Goal: Information Seeking & Learning: Learn about a topic

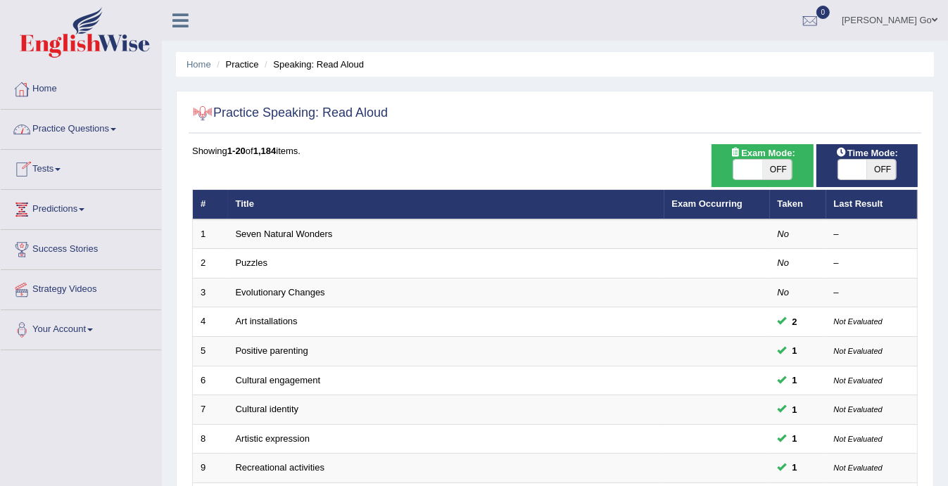
click at [91, 129] on link "Practice Questions" at bounding box center [81, 127] width 160 height 35
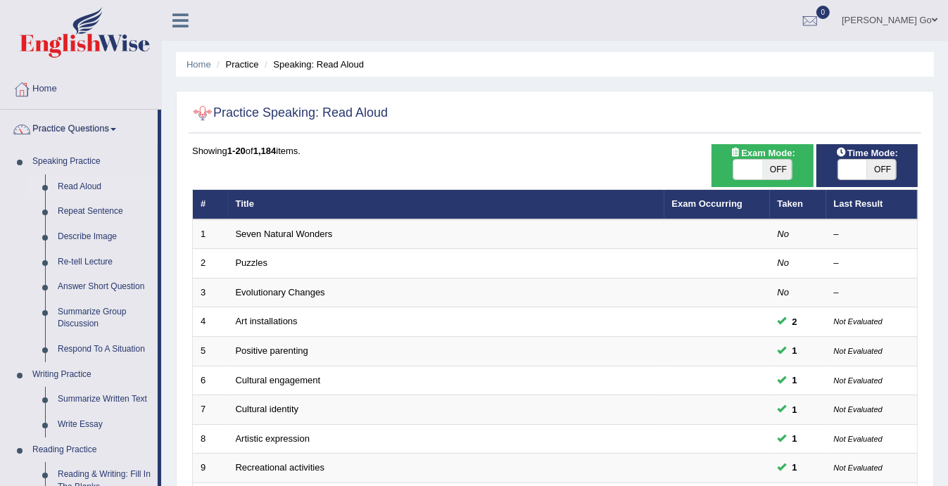
click at [219, 6] on div "Jerome C. Go Toggle navigation Username: JeromeGo Access Type: Online Subscript…" at bounding box center [555, 20] width 786 height 41
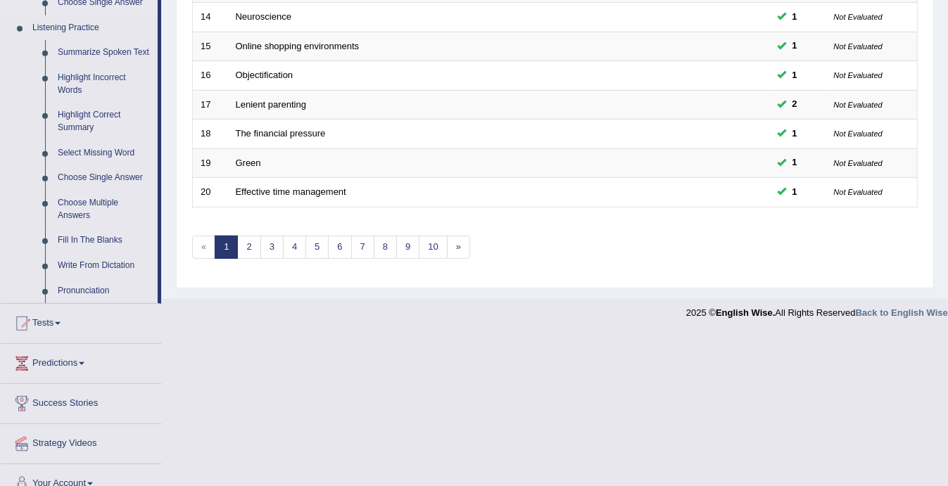
scroll to position [603, 0]
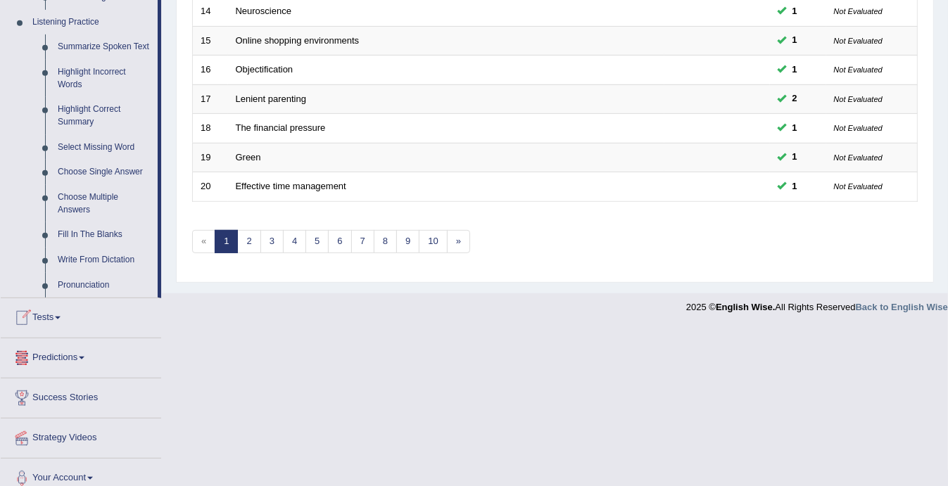
click at [62, 348] on link "Predictions" at bounding box center [81, 355] width 160 height 35
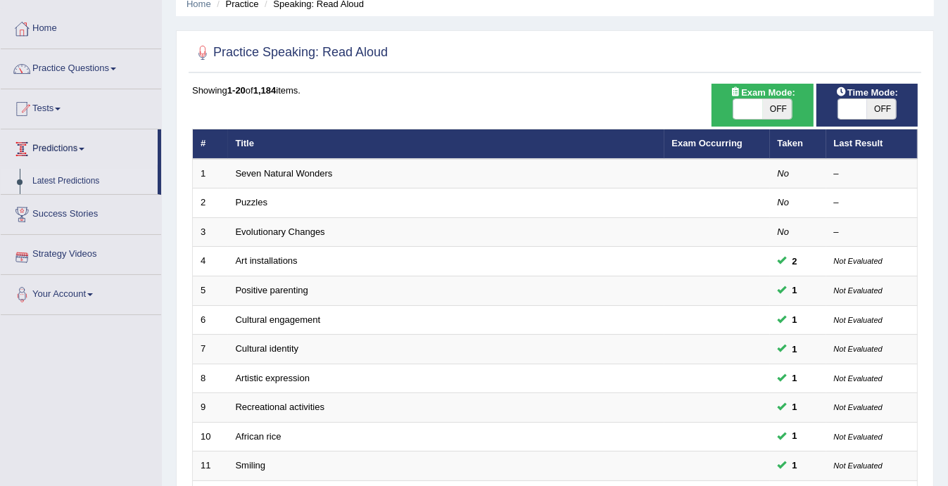
scroll to position [28, 0]
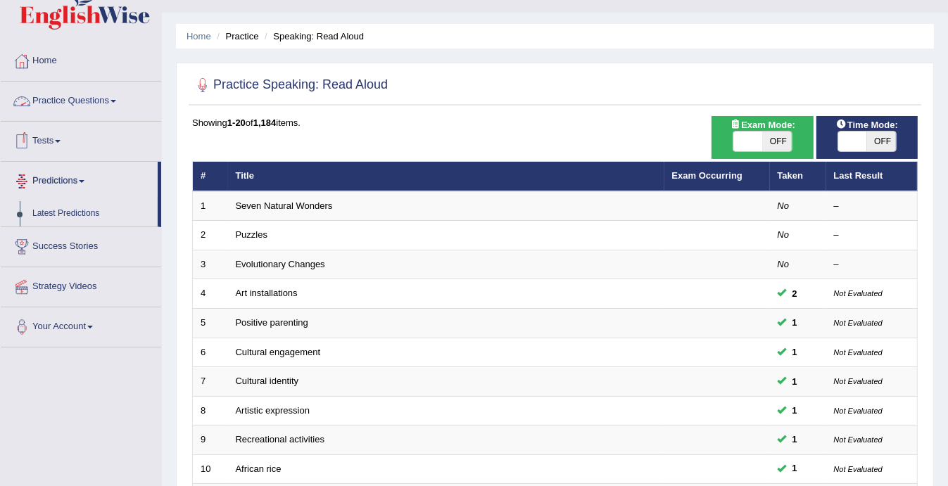
click at [65, 145] on link "Tests" at bounding box center [81, 139] width 160 height 35
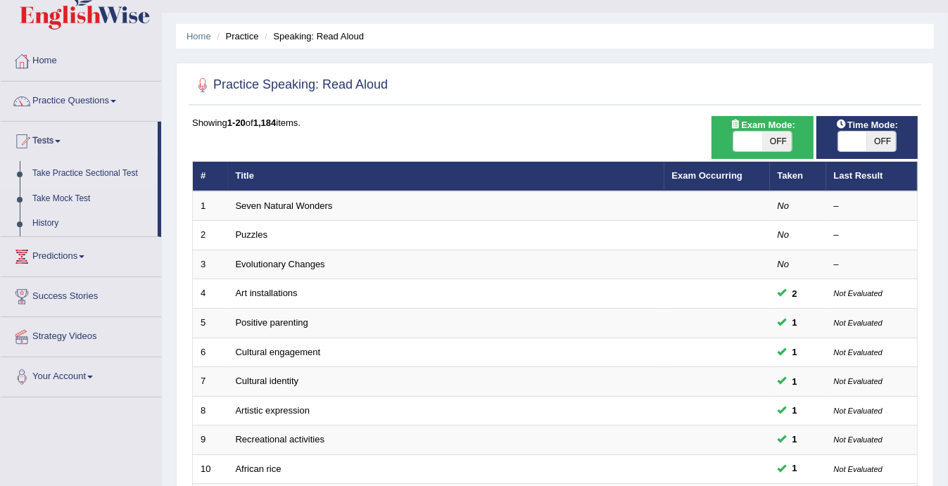
click at [106, 173] on link "Take Practice Sectional Test" at bounding box center [92, 173] width 132 height 25
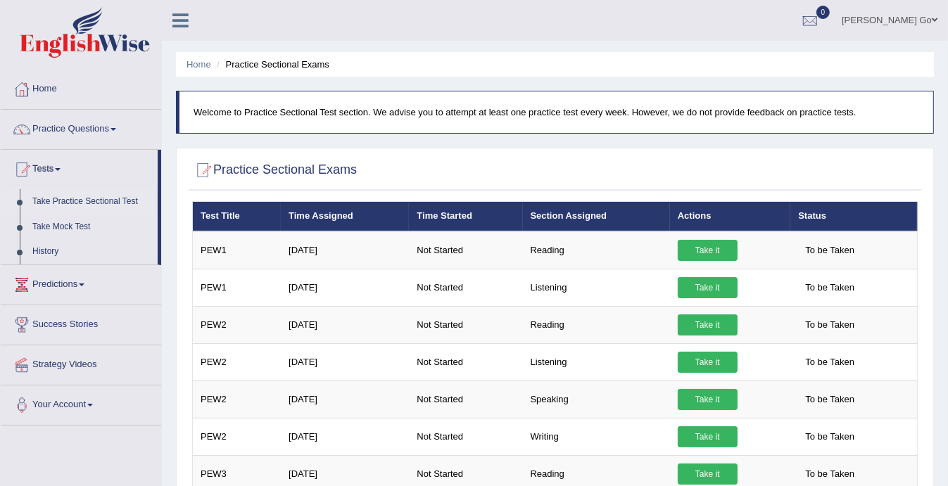
click at [61, 285] on link "Predictions" at bounding box center [81, 282] width 160 height 35
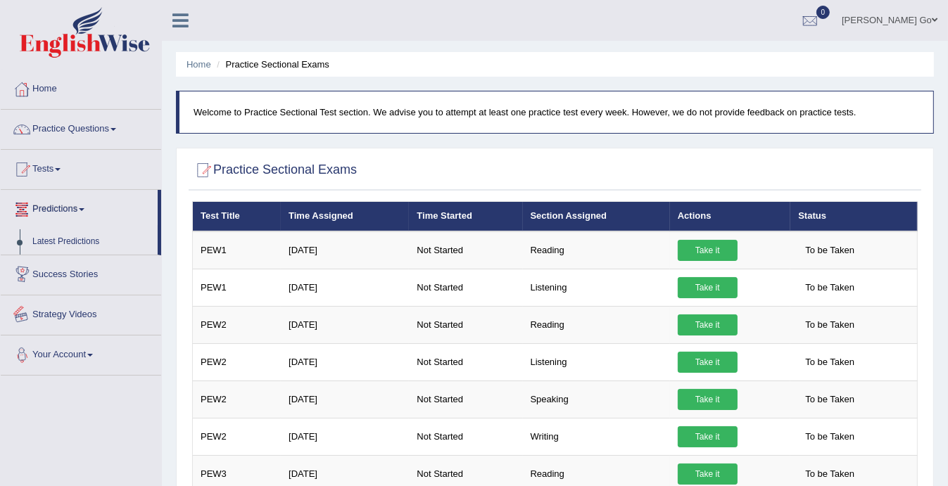
click at [49, 173] on link "Tests" at bounding box center [81, 167] width 160 height 35
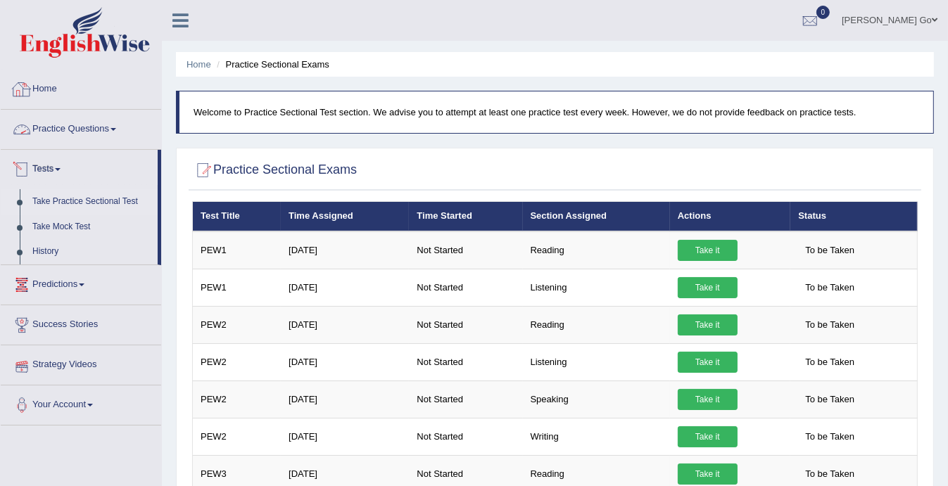
click at [49, 84] on link "Home" at bounding box center [81, 87] width 160 height 35
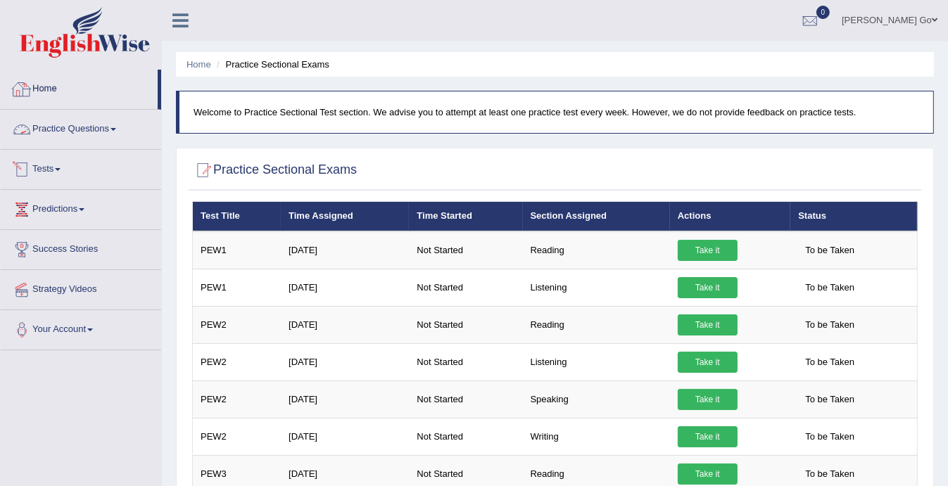
click at [82, 93] on link "Home" at bounding box center [79, 87] width 157 height 35
click at [56, 85] on link "Home" at bounding box center [81, 87] width 160 height 35
click at [49, 82] on link "Home" at bounding box center [79, 87] width 157 height 35
click at [49, 82] on link "Home" at bounding box center [81, 87] width 160 height 35
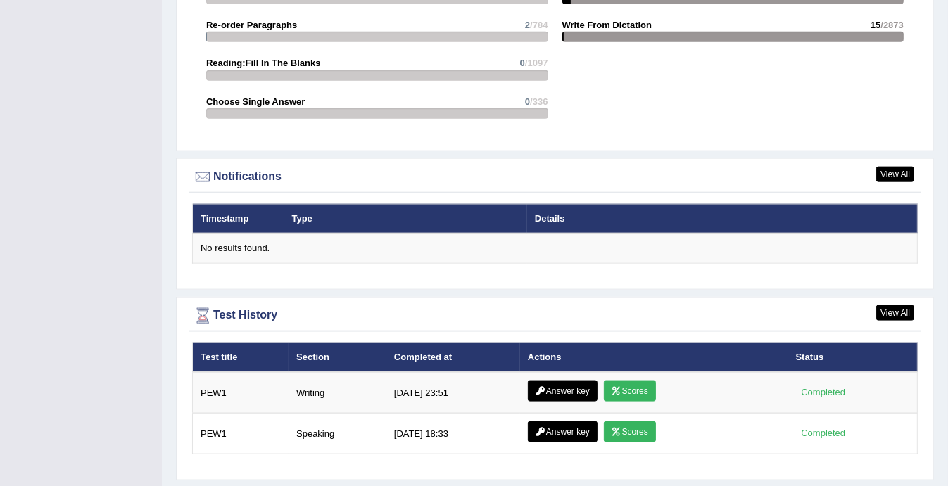
scroll to position [1582, 0]
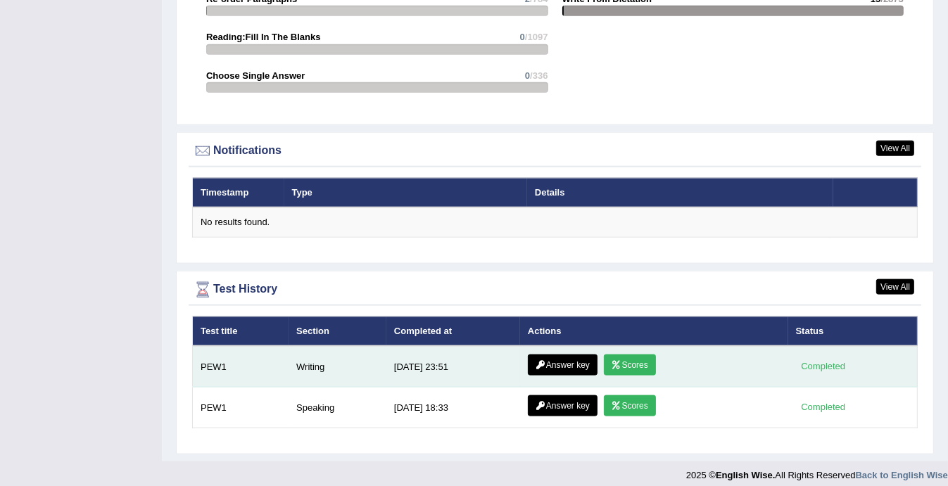
click at [619, 355] on link "Scores" at bounding box center [630, 365] width 52 height 21
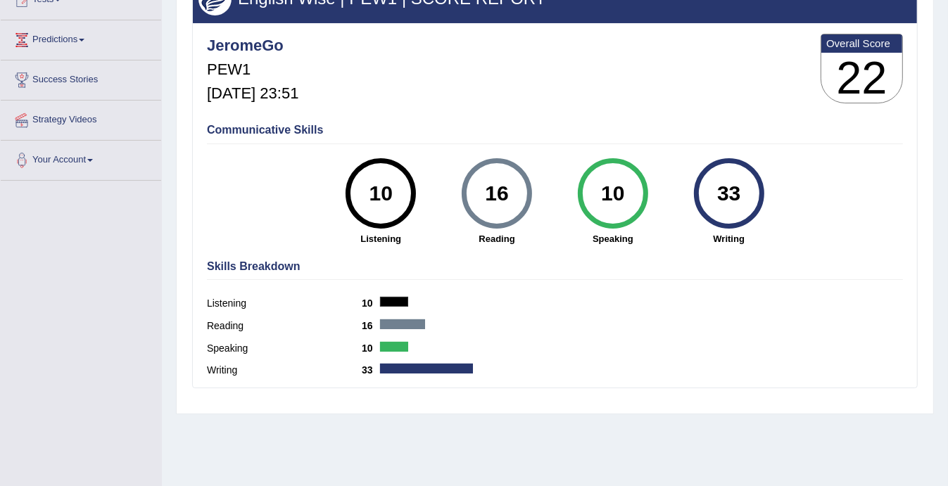
scroll to position [168, 0]
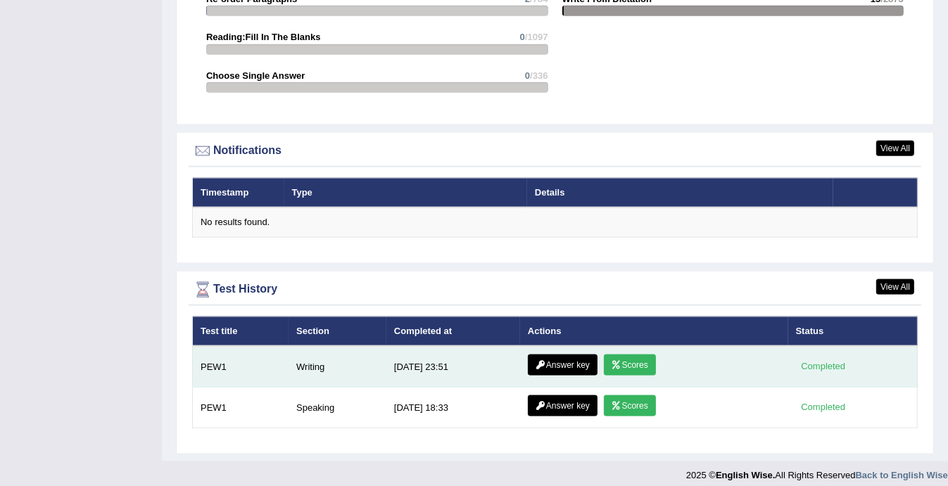
click at [572, 358] on link "Answer key" at bounding box center [563, 365] width 70 height 21
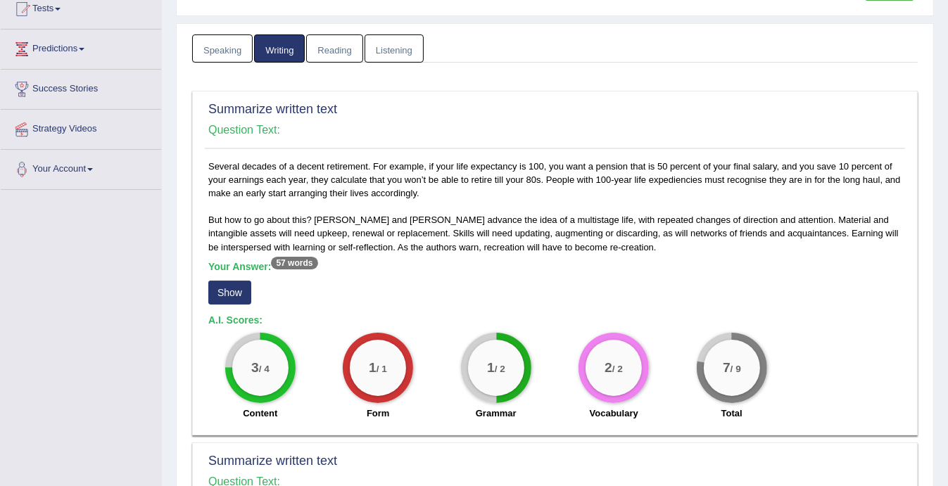
scroll to position [160, 0]
click at [238, 285] on button "Show" at bounding box center [229, 293] width 43 height 24
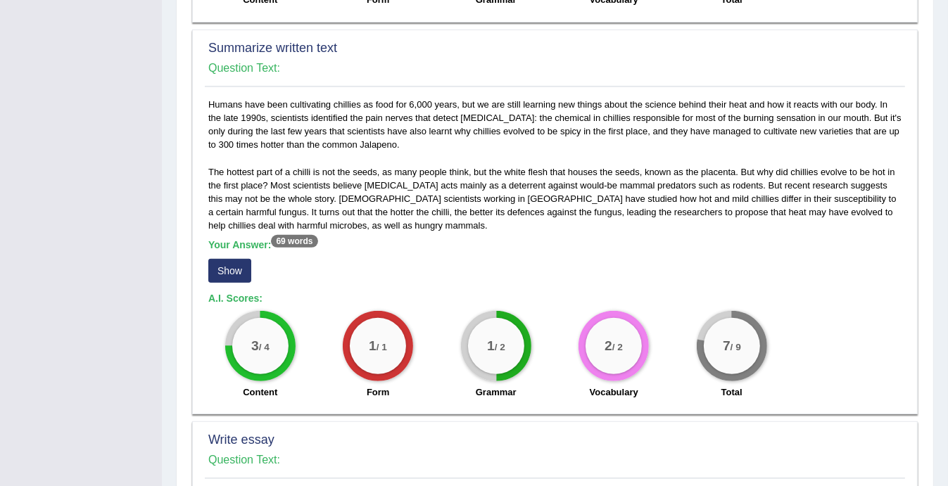
scroll to position [587, 0]
click at [229, 262] on button "Show" at bounding box center [229, 271] width 43 height 24
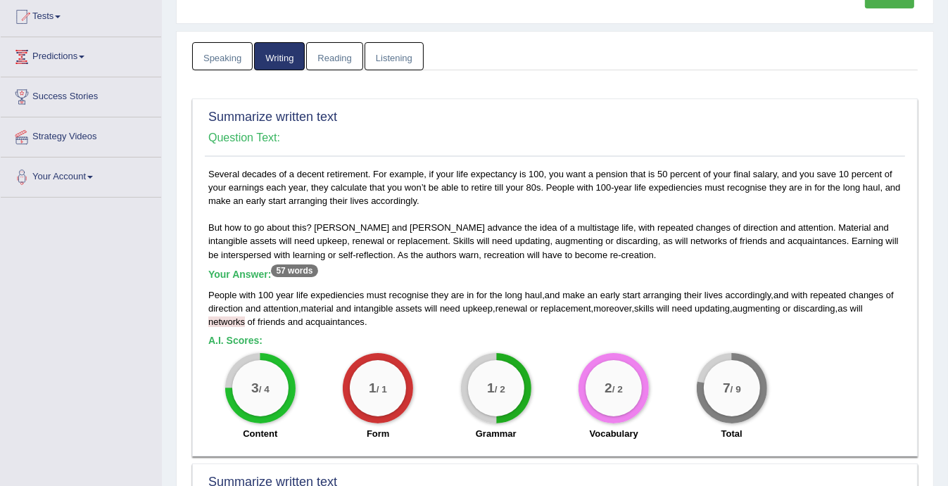
scroll to position [152, 0]
drag, startPoint x: 540, startPoint y: 291, endPoint x: 557, endPoint y: 291, distance: 16.9
click at [557, 291] on div "People with 100 year life expediencies must recognise they are in for the long …" at bounding box center [554, 309] width 693 height 40
click at [772, 298] on div "People with 100 year life expediencies must recognise they are in for the long …" at bounding box center [554, 309] width 693 height 40
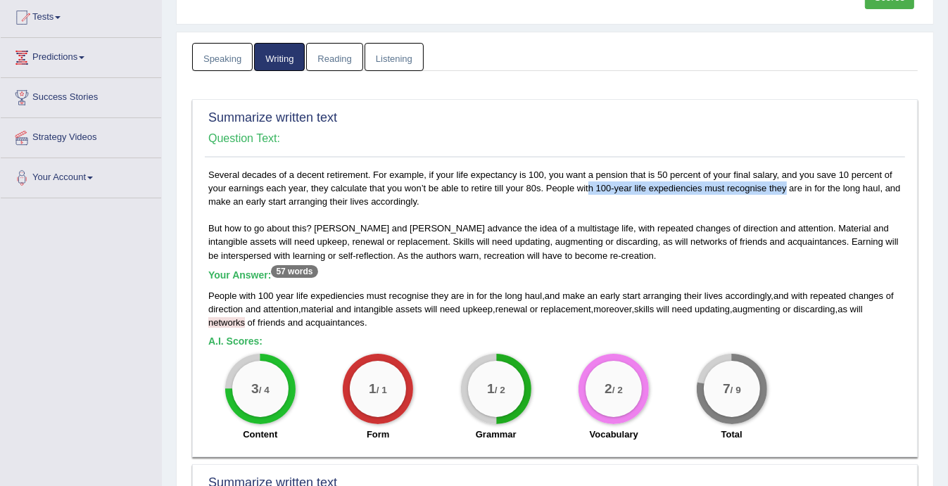
drag, startPoint x: 540, startPoint y: 184, endPoint x: 736, endPoint y: 189, distance: 196.3
click at [736, 189] on div "Several decades of a decent retirement. For example, if your life expectancy is…" at bounding box center [555, 308] width 700 height 281
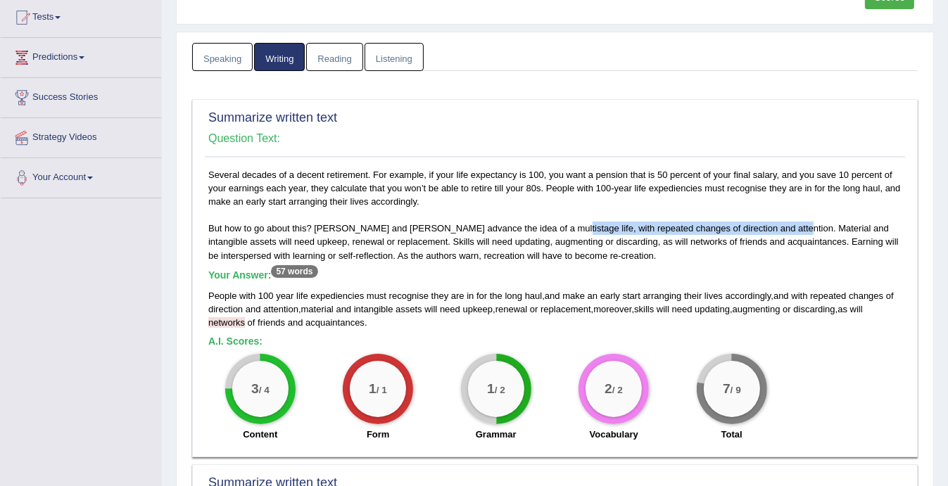
drag, startPoint x: 537, startPoint y: 226, endPoint x: 768, endPoint y: 229, distance: 231.5
click at [768, 229] on div "Several decades of a decent retirement. For example, if your life expectancy is…" at bounding box center [555, 308] width 700 height 281
drag, startPoint x: 315, startPoint y: 227, endPoint x: 728, endPoint y: 224, distance: 413.0
click at [728, 224] on div "Several decades of a decent retirement. For example, if your life expectancy is…" at bounding box center [555, 308] width 700 height 281
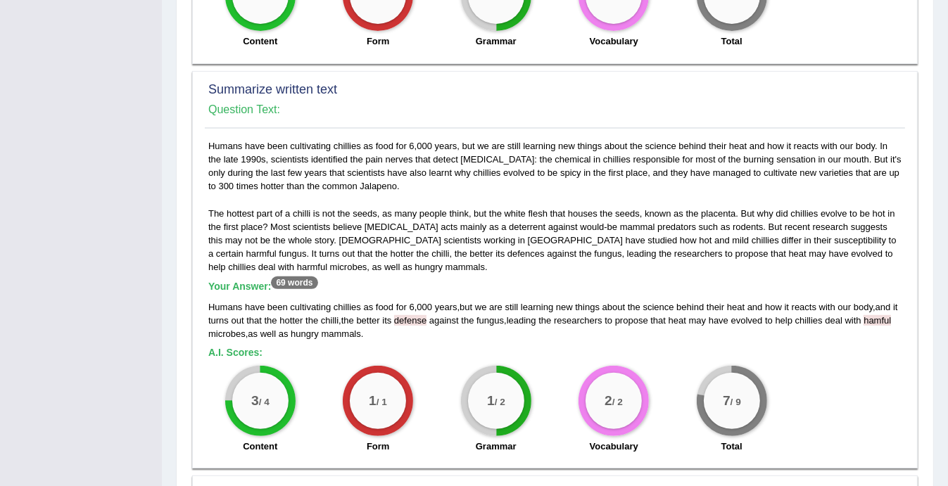
scroll to position [546, 0]
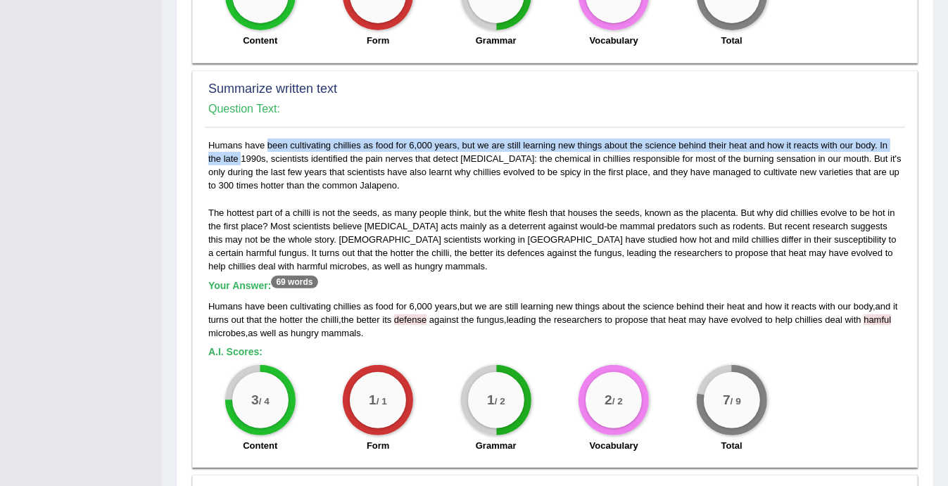
drag, startPoint x: 212, startPoint y: 138, endPoint x: 879, endPoint y: 143, distance: 667.0
click at [879, 143] on div "Humans have been cultivating chillies as food for 6,000 years, but we are still…" at bounding box center [555, 300] width 700 height 322
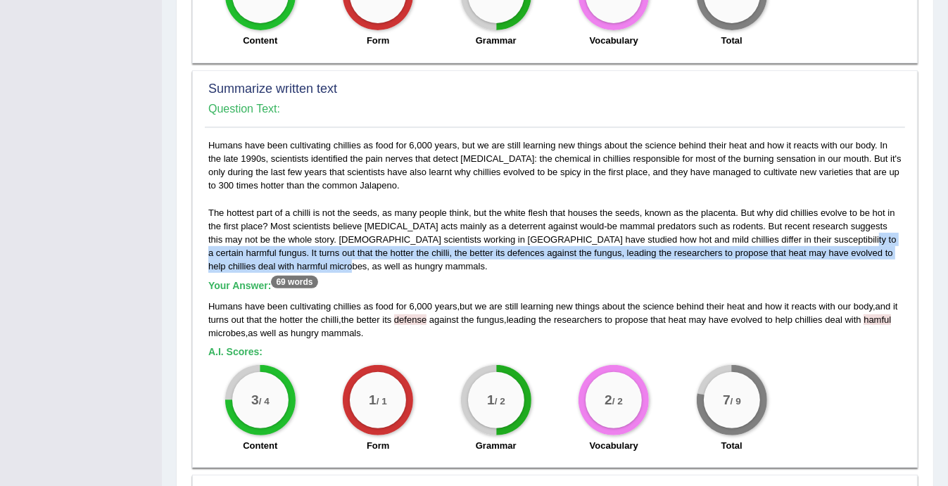
drag, startPoint x: 808, startPoint y: 231, endPoint x: 835, endPoint y: 259, distance: 38.8
click at [835, 259] on div "Humans have been cultivating chillies as food for 6,000 years, but we are still…" at bounding box center [555, 300] width 700 height 322
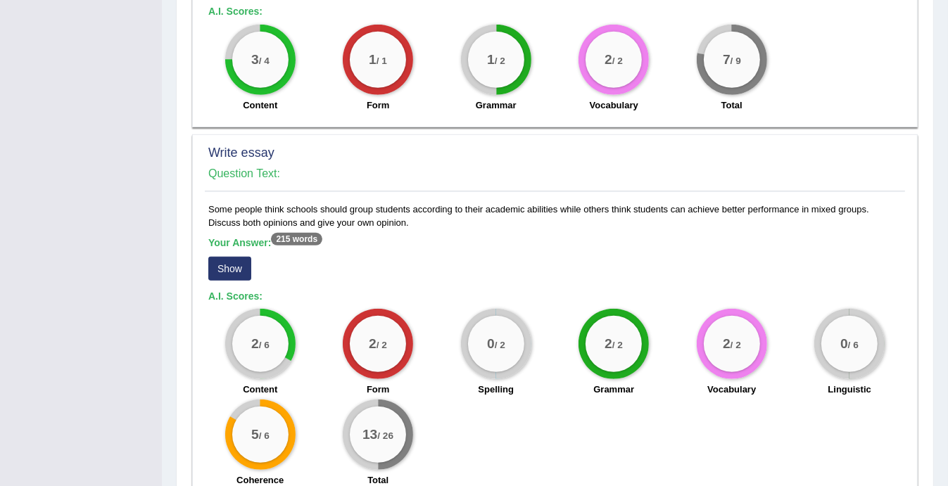
scroll to position [884, 0]
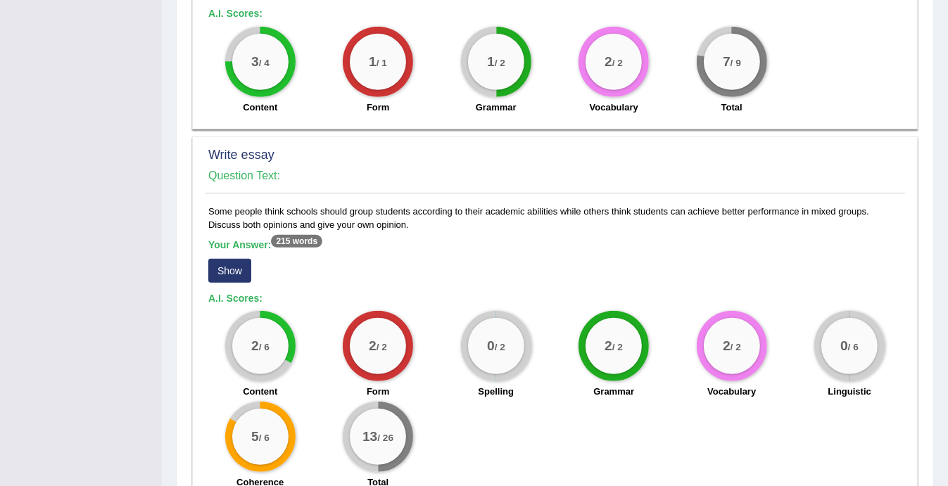
click at [241, 266] on button "Show" at bounding box center [229, 271] width 43 height 24
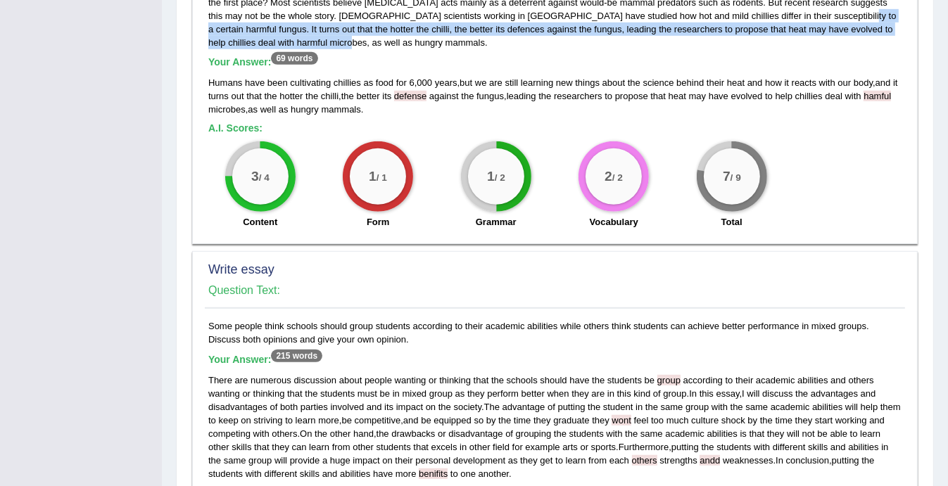
scroll to position [771, 0]
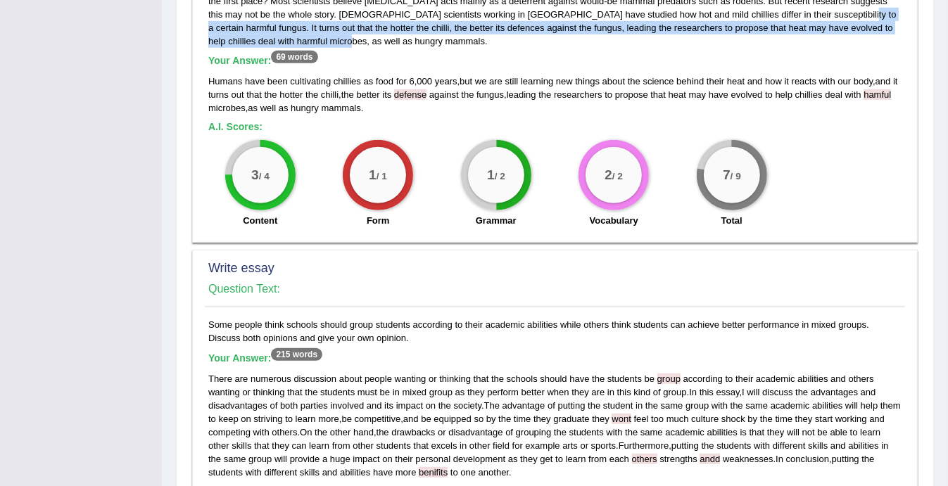
drag, startPoint x: 208, startPoint y: 327, endPoint x: 394, endPoint y: 332, distance: 185.8
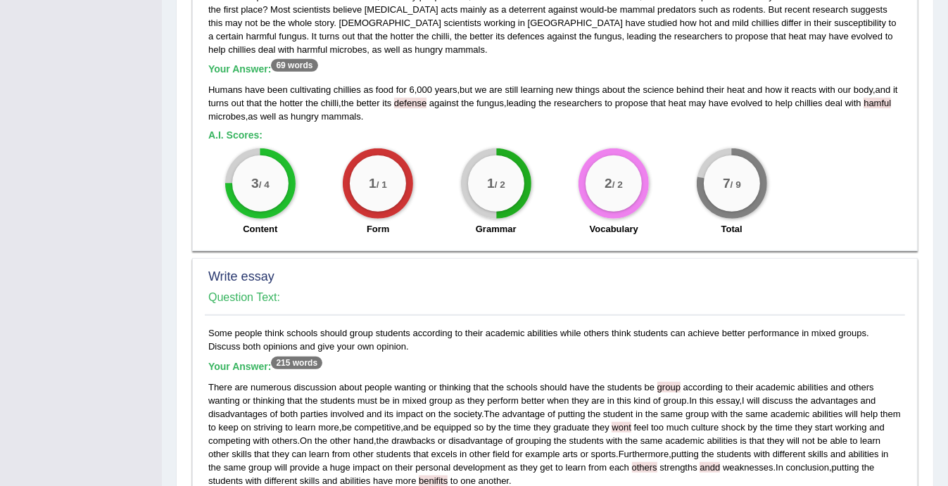
scroll to position [764, 0]
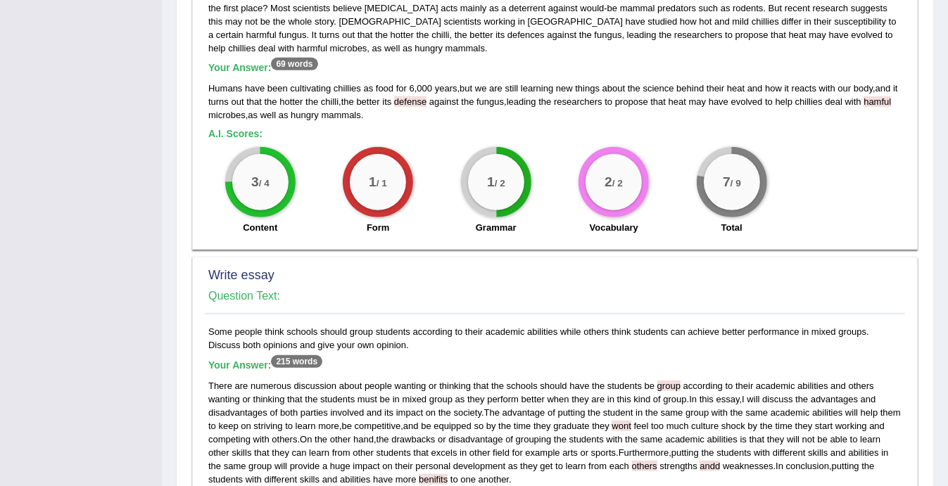
drag, startPoint x: 519, startPoint y: 324, endPoint x: 467, endPoint y: 324, distance: 52.1
drag, startPoint x: 467, startPoint y: 324, endPoint x: 518, endPoint y: 322, distance: 51.4
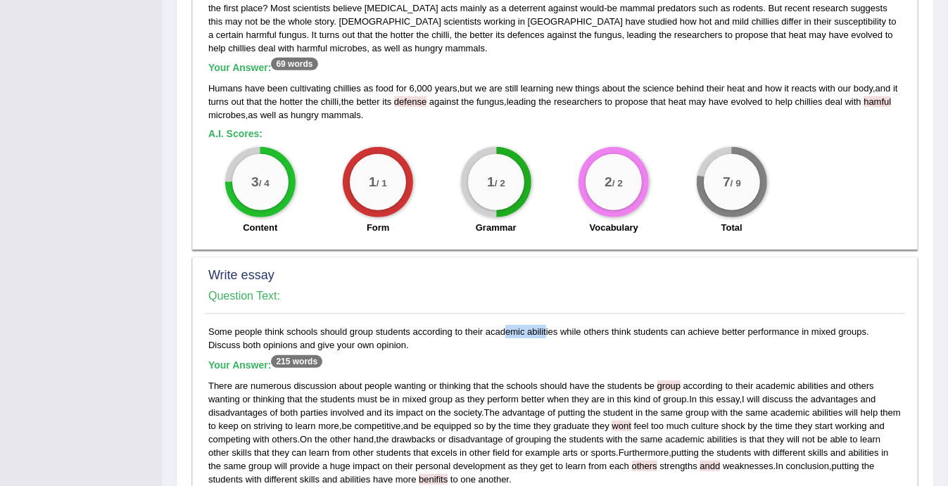
drag, startPoint x: 481, startPoint y: 327, endPoint x: 564, endPoint y: 331, distance: 82.4
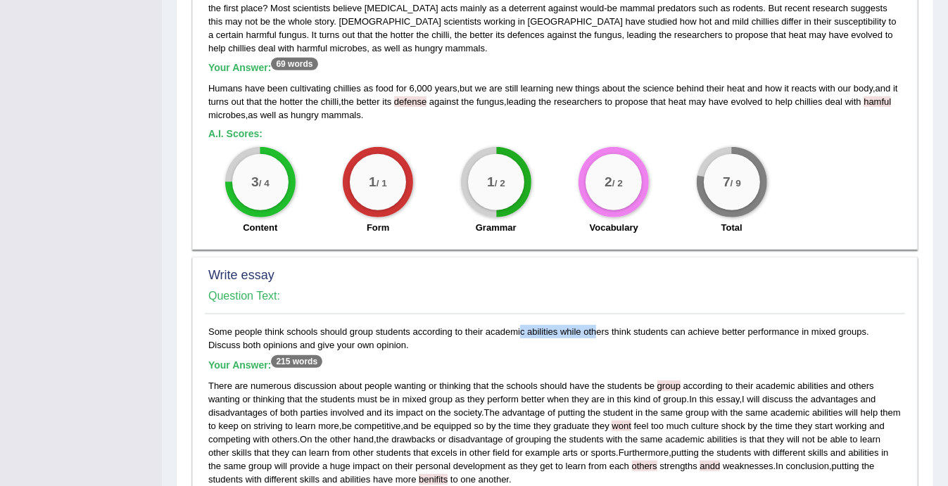
drag, startPoint x: 564, startPoint y: 331, endPoint x: 349, endPoint y: 326, distance: 214.6
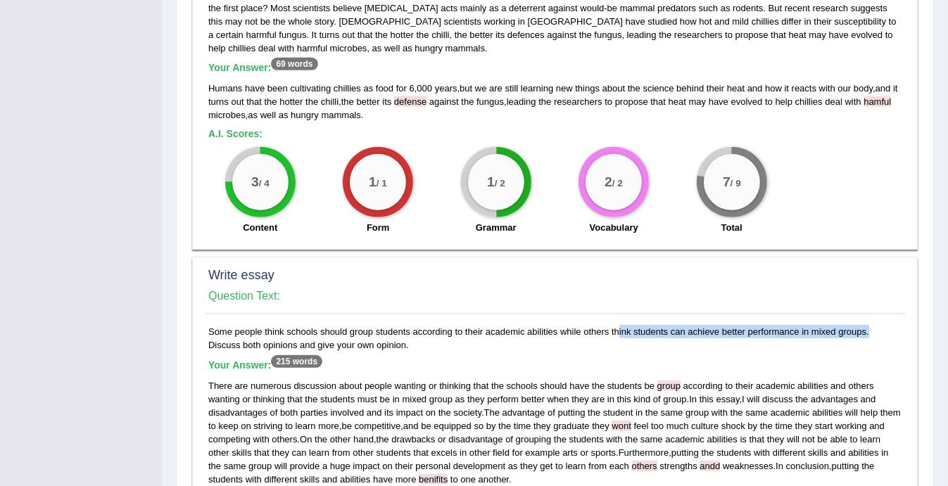
drag, startPoint x: 587, startPoint y: 326, endPoint x: 835, endPoint y: 328, distance: 248.3
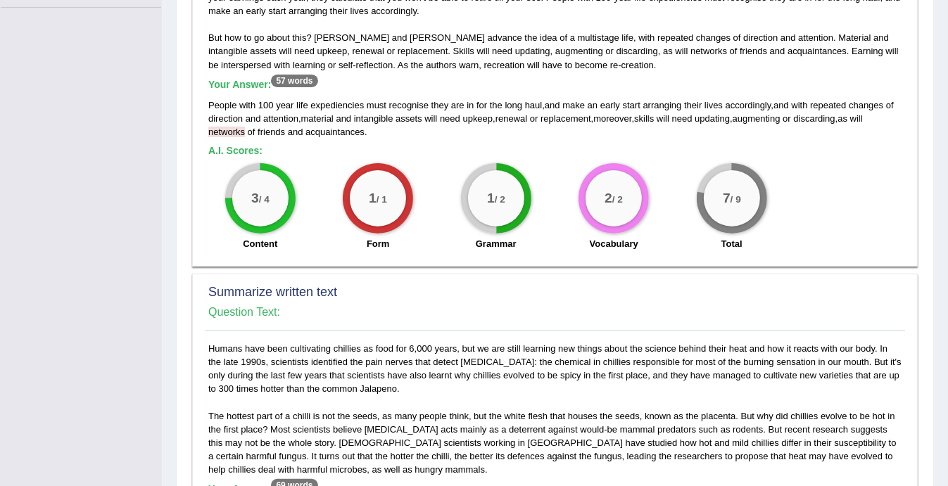
scroll to position [340, 0]
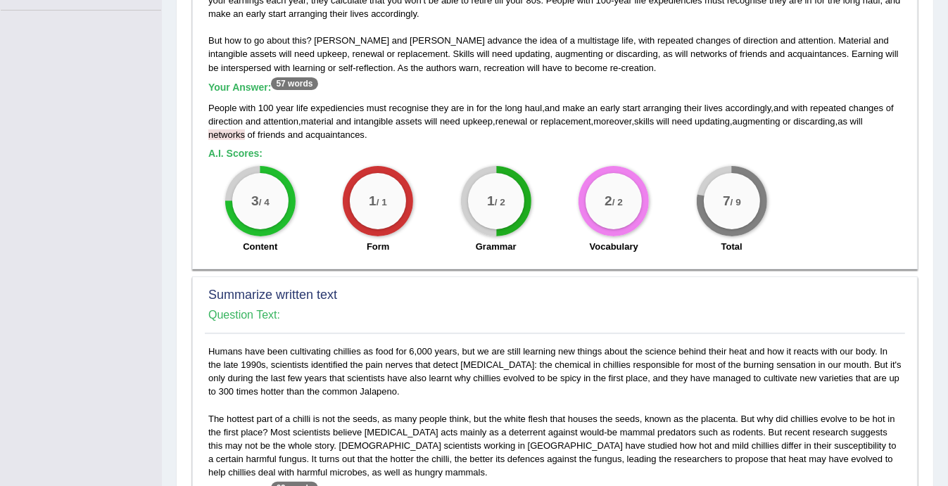
click at [575, 288] on h2 "Summarize written text" at bounding box center [554, 295] width 693 height 14
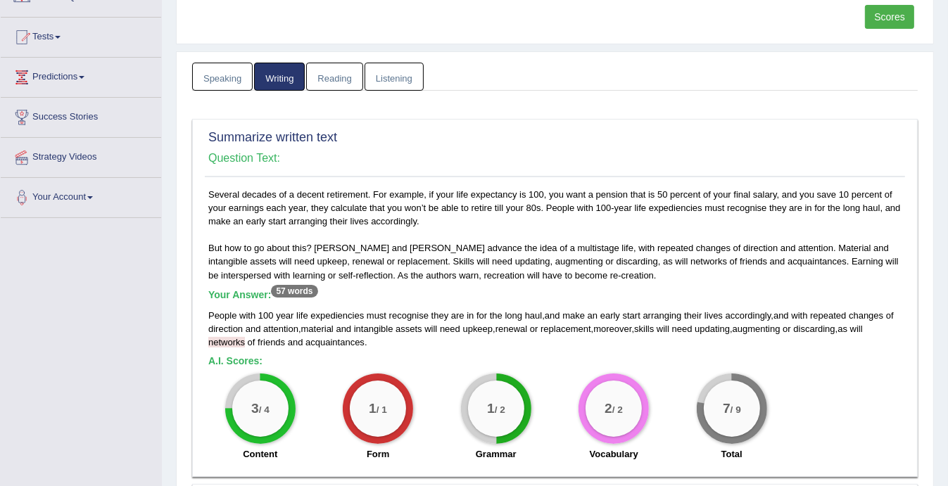
scroll to position [0, 0]
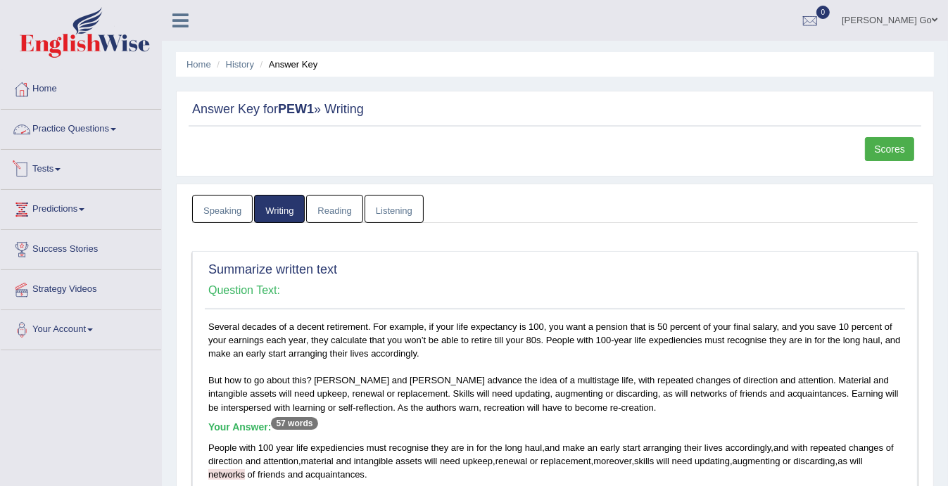
click at [63, 113] on link "Practice Questions" at bounding box center [81, 127] width 160 height 35
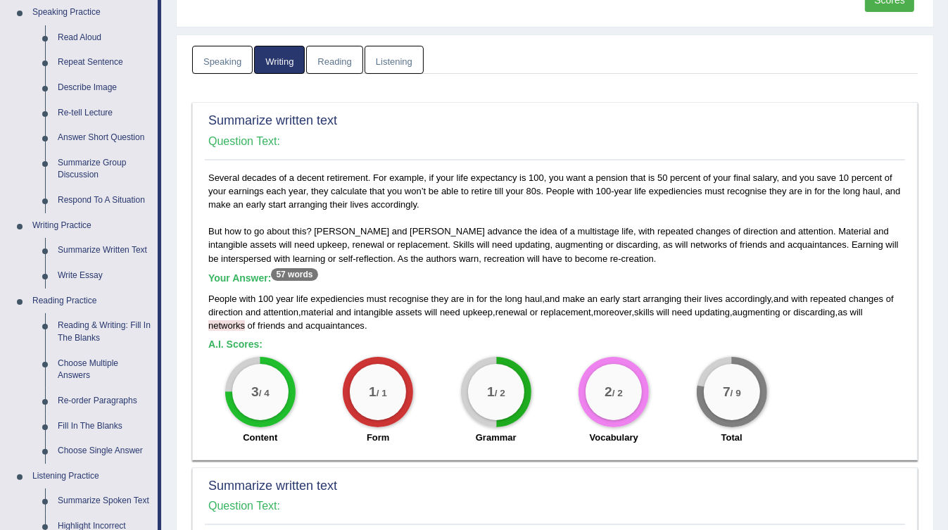
scroll to position [150, 0]
click at [119, 329] on link "Reading & Writing: Fill In The Blanks" at bounding box center [104, 330] width 106 height 37
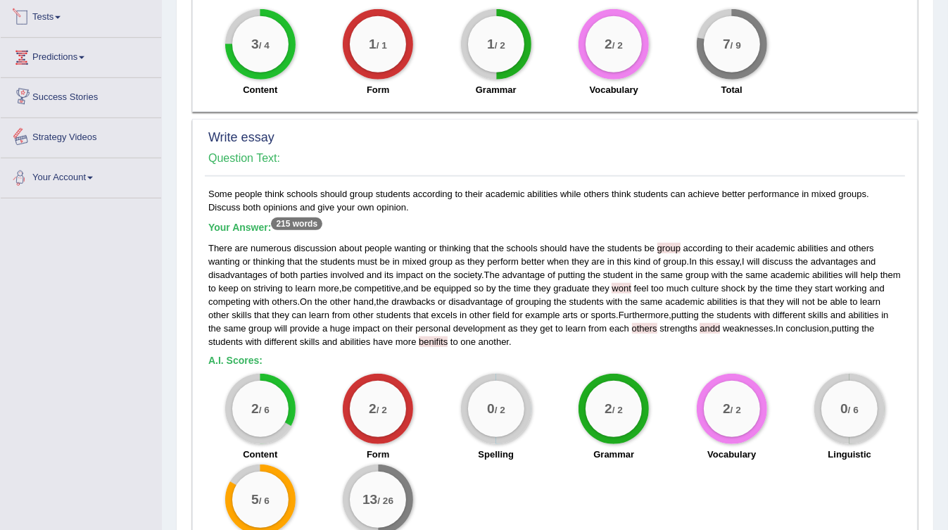
scroll to position [858, 0]
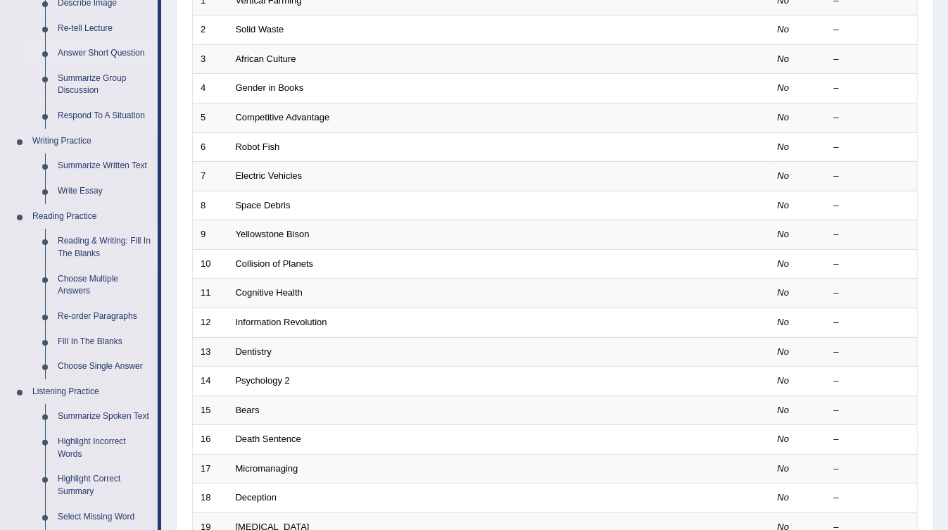
scroll to position [233, 0]
click at [110, 250] on link "Reading & Writing: Fill In The Blanks" at bounding box center [104, 247] width 106 height 37
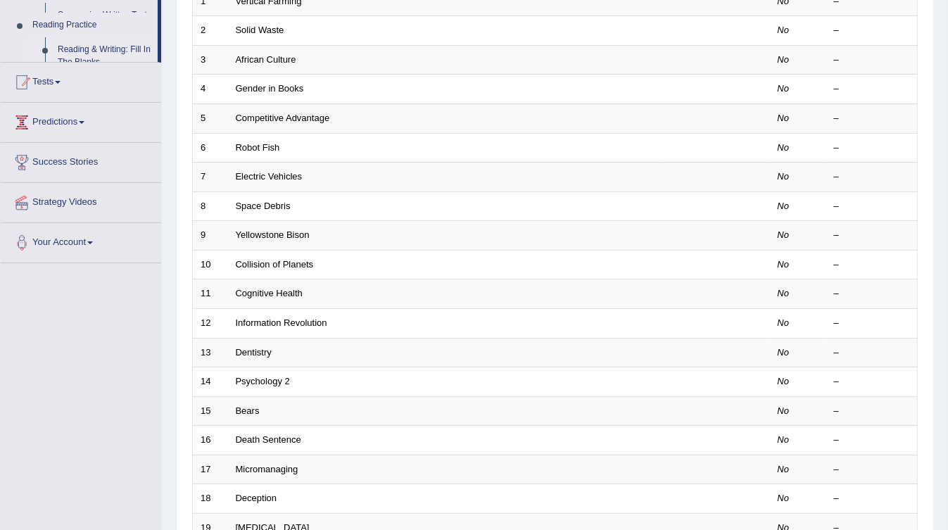
scroll to position [254, 0]
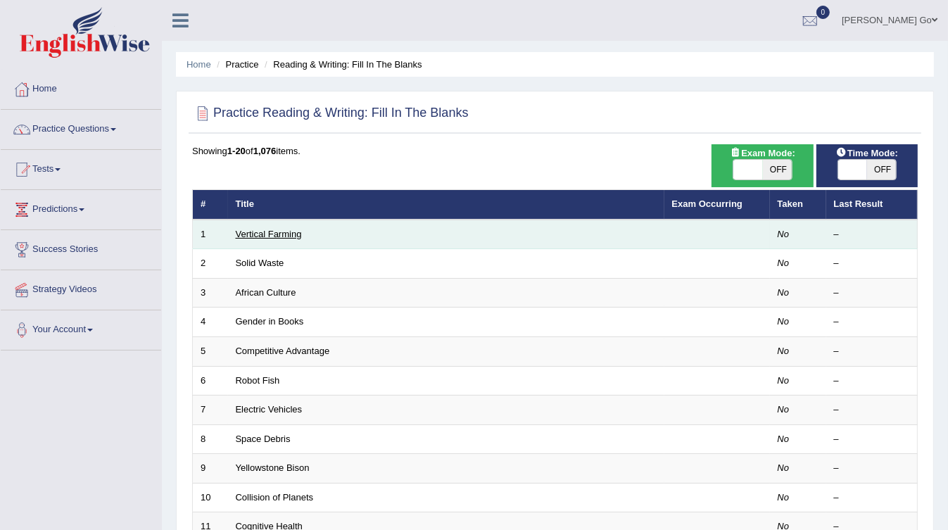
click at [292, 234] on link "Vertical Farming" at bounding box center [269, 234] width 66 height 11
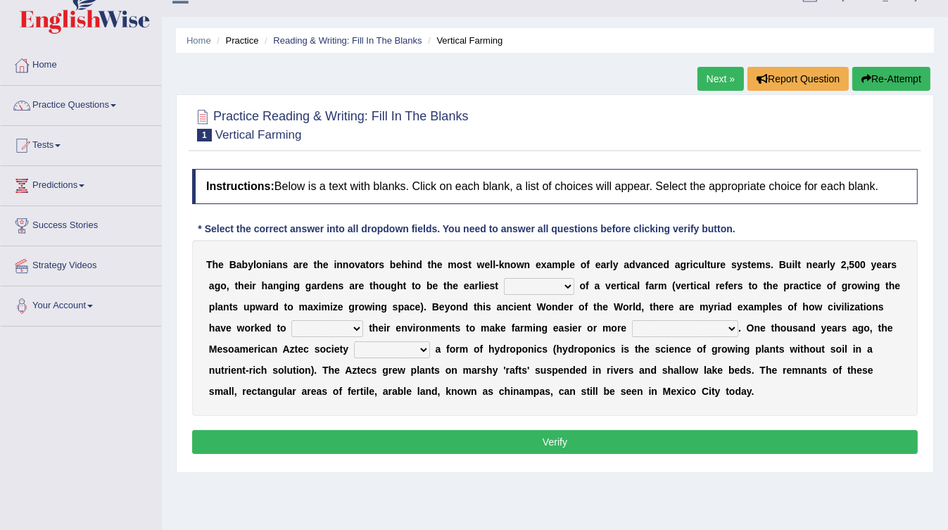
scroll to position [21, 0]
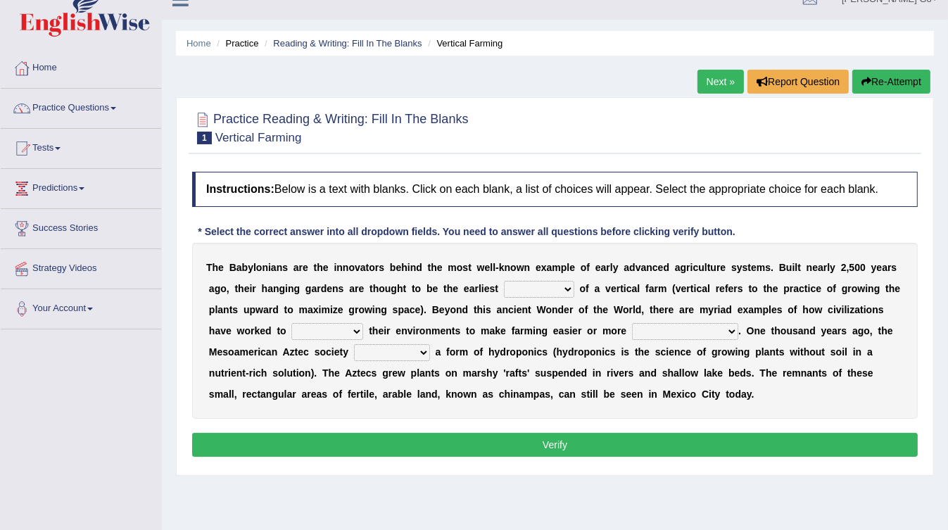
click at [574, 288] on b at bounding box center [577, 288] width 6 height 11
click at [504, 288] on select "prototype failure discredit protocol" at bounding box center [539, 289] width 70 height 17
click at [597, 276] on div "T h e B a b y l o n i a n s a r e t h e i n n o v a t o r s b e h i n d t h e m…" at bounding box center [554, 331] width 725 height 176
click at [574, 286] on b at bounding box center [577, 288] width 6 height 11
click at [504, 285] on select "prototype failure discredit protocol" at bounding box center [539, 289] width 70 height 17
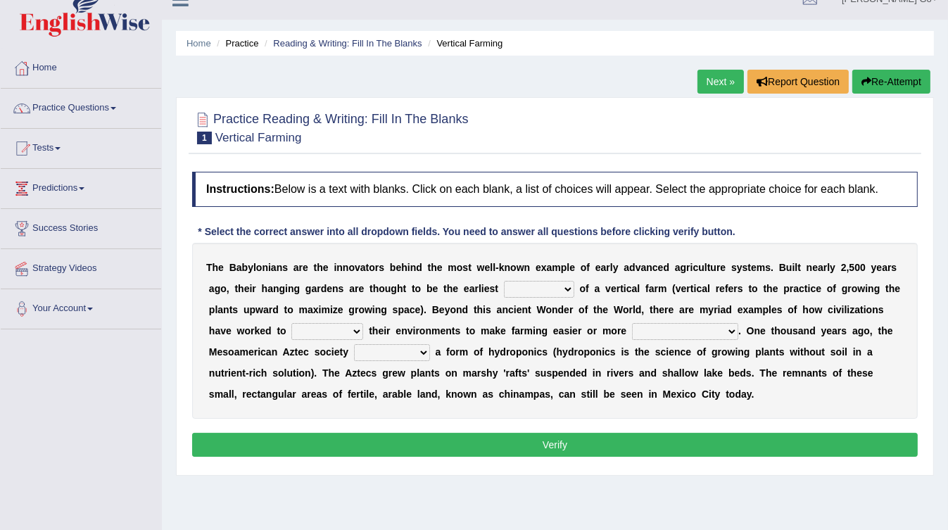
select select "prototype"
click at [504, 281] on select "prototype failure discredit protocol" at bounding box center [539, 289] width 70 height 17
click at [291, 330] on select "manipulate escape respect disarrange" at bounding box center [327, 331] width 72 height 17
select select "manipulate"
click at [291, 323] on select "manipulate escape respect disarrange" at bounding box center [327, 331] width 72 height 17
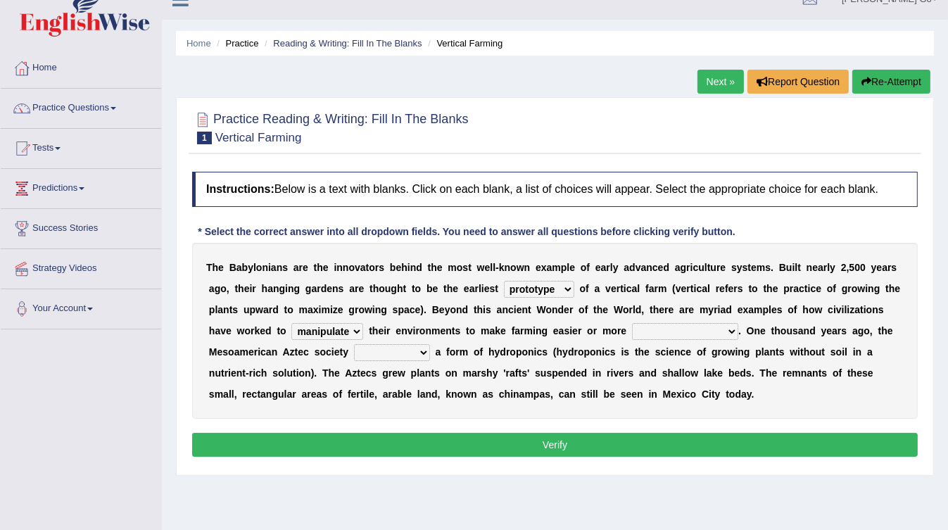
click at [632, 327] on select "productive constructive connective counterproductive" at bounding box center [685, 331] width 106 height 17
select select "productive"
click at [632, 323] on select "productive constructive connective counterproductive" at bounding box center [685, 331] width 106 height 17
click at [354, 353] on select "domineered volunteered pioneered engineered" at bounding box center [392, 352] width 76 height 17
select select "engineered"
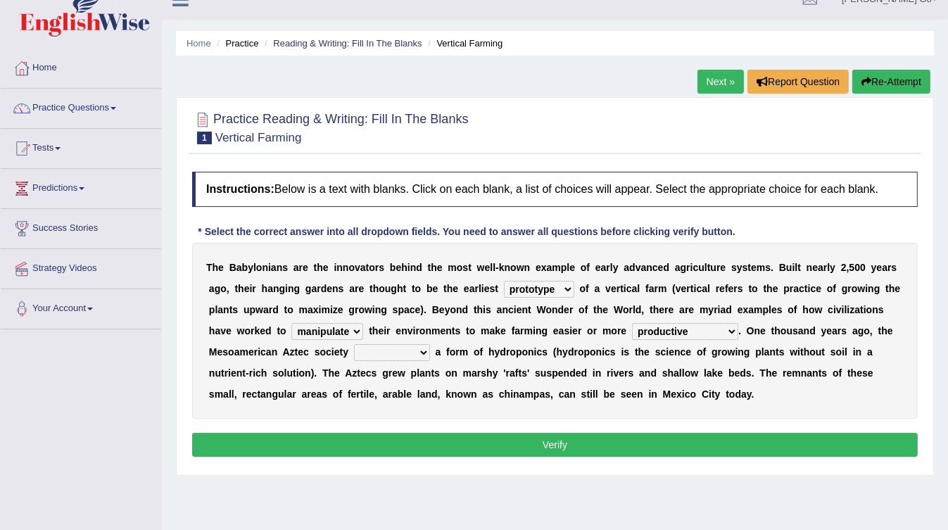
click at [354, 344] on select "domineered volunteered pioneered engineered" at bounding box center [392, 352] width 76 height 17
click at [291, 328] on select "manipulate escape respect disarrange" at bounding box center [327, 331] width 72 height 17
click at [291, 331] on select "manipulate escape respect disarrange" at bounding box center [327, 331] width 72 height 17
click at [872, 310] on b "n" at bounding box center [875, 309] width 6 height 11
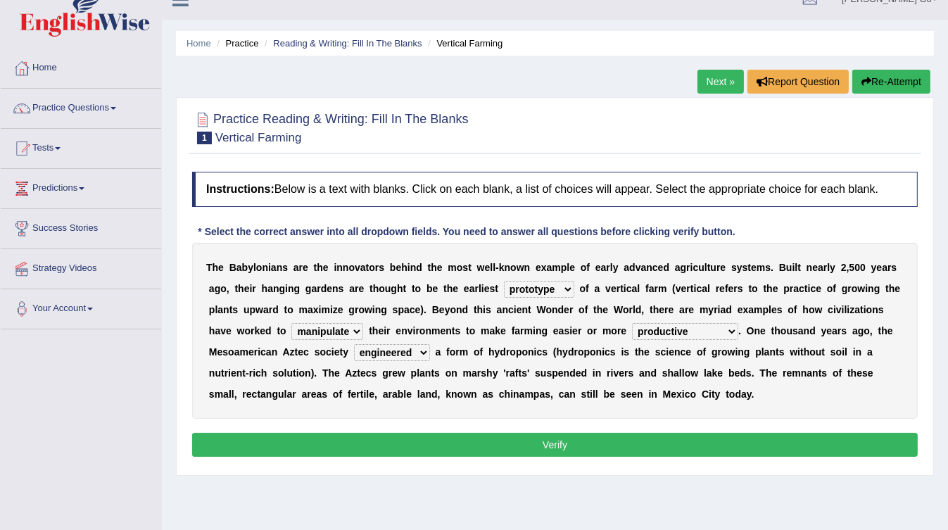
click at [595, 443] on button "Verify" at bounding box center [554, 445] width 725 height 24
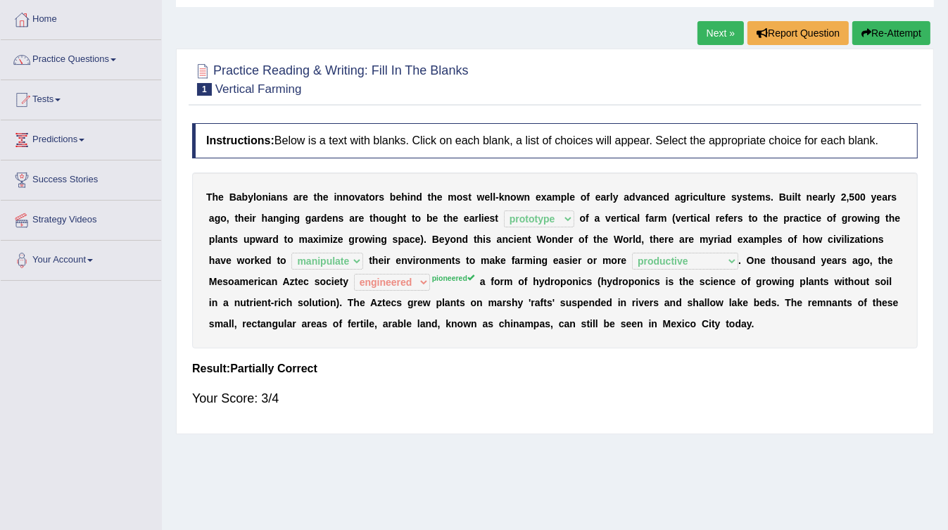
scroll to position [70, 0]
click at [663, 433] on div "Home Practice Reading & Writing: Fill In The Blanks Vertical Farming Next » Rep…" at bounding box center [555, 282] width 786 height 704
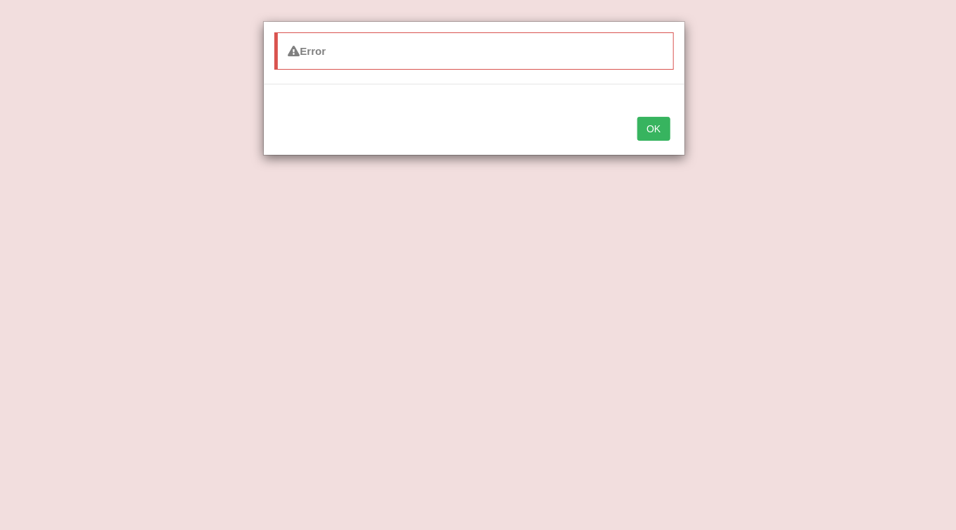
click at [656, 126] on button "OK" at bounding box center [653, 129] width 32 height 24
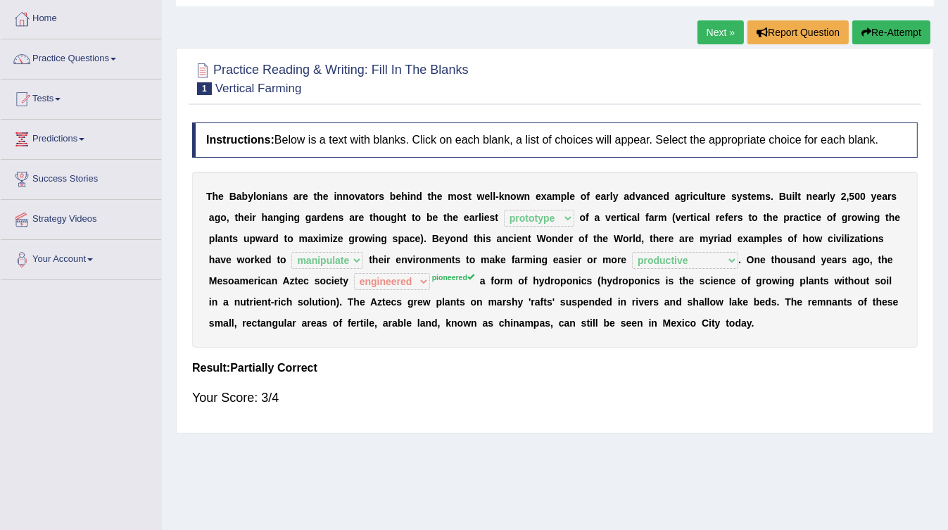
click at [567, 362] on h4 "Result:" at bounding box center [554, 368] width 725 height 13
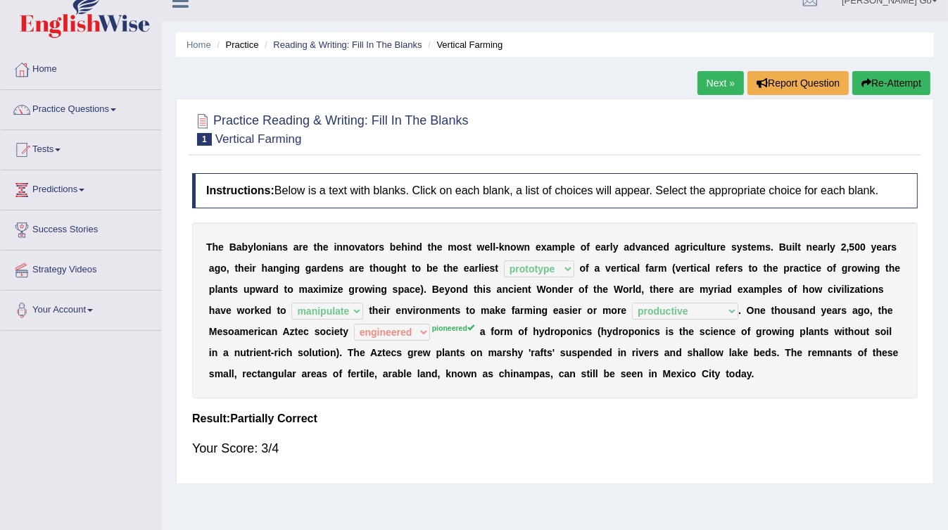
scroll to position [20, 0]
click at [710, 82] on link "Next »" at bounding box center [720, 83] width 46 height 24
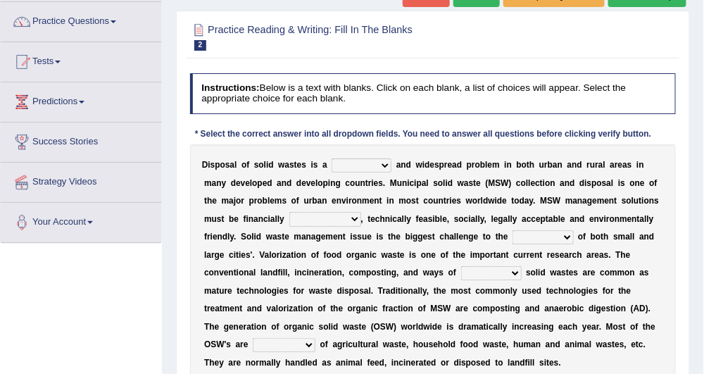
scroll to position [106, 0]
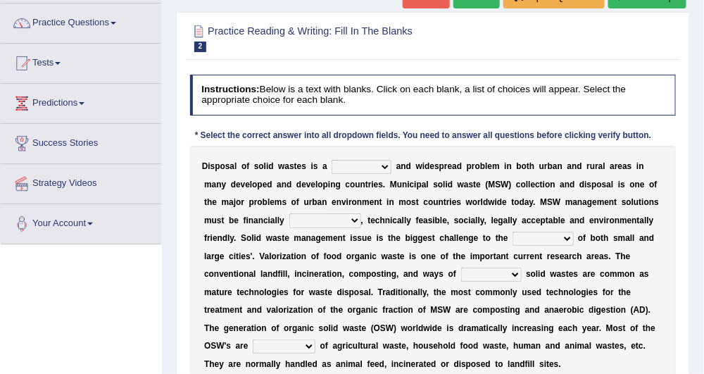
click at [375, 167] on select "slanting stinging stalling shafting" at bounding box center [361, 167] width 60 height 14
click at [526, 186] on b "l" at bounding box center [527, 184] width 2 height 10
click at [306, 217] on select "unattainable sustainable objectionable treasonable" at bounding box center [325, 220] width 72 height 14
click at [450, 13] on div "Practice Reading & Writing: Fill In The Blanks 2 Solid Waste Instructions: Belo…" at bounding box center [433, 223] width 514 height 422
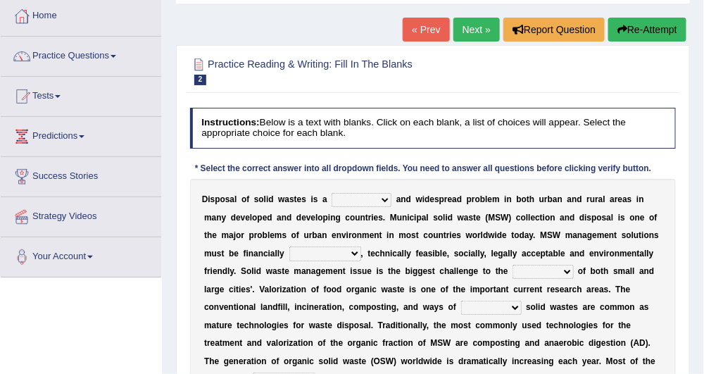
scroll to position [74, 0]
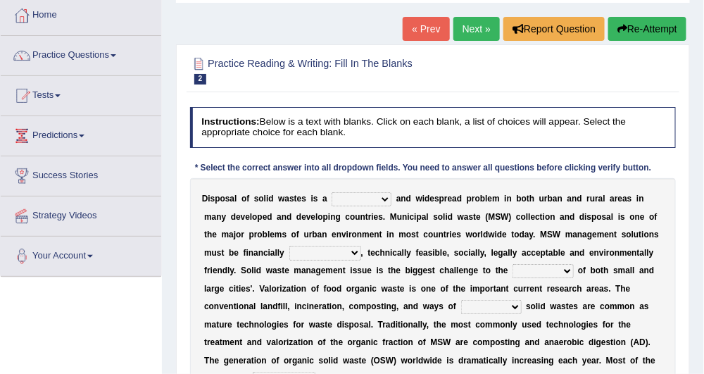
click at [464, 24] on link "Next »" at bounding box center [476, 29] width 46 height 24
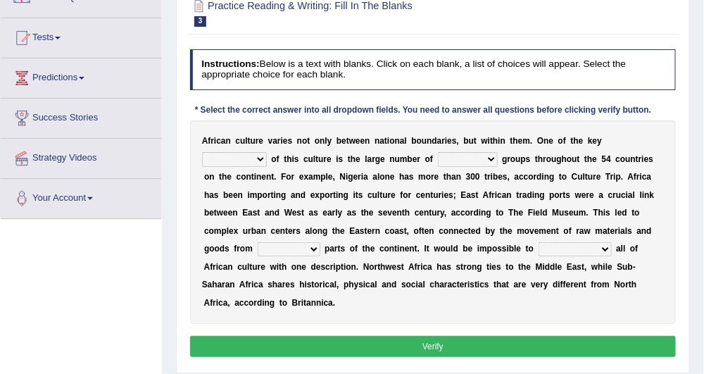
scroll to position [132, 0]
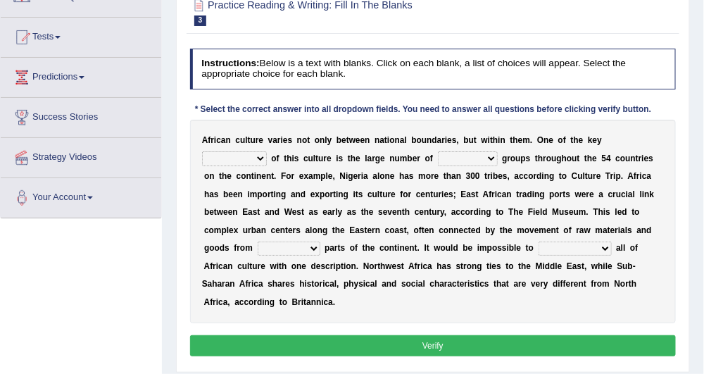
click at [267, 151] on select "conjectures features issues doubts" at bounding box center [234, 158] width 65 height 14
select select "issues"
click at [267, 151] on select "conjectures features issues doubts" at bounding box center [234, 158] width 65 height 14
click at [438, 158] on select "ethic ethnic eugenic epic" at bounding box center [468, 158] width 60 height 14
select select "ethnic"
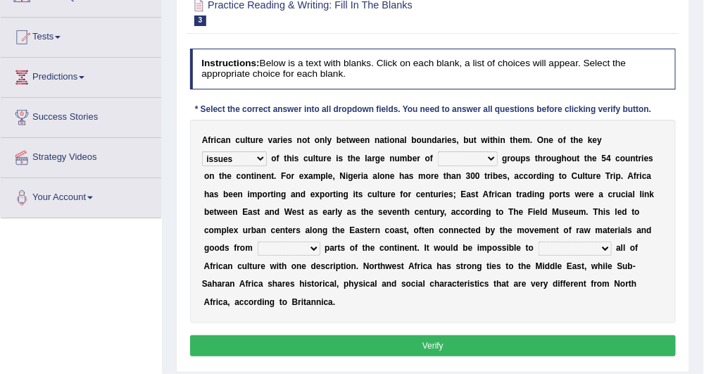
click at [438, 151] on select "ethic ethnic eugenic epic" at bounding box center [468, 158] width 60 height 14
click at [320, 241] on select "forelocked interlocked unlocked landlocked" at bounding box center [288, 248] width 63 height 14
select select "landlocked"
click at [320, 241] on select "forelocked interlocked unlocked landlocked" at bounding box center [288, 248] width 63 height 14
click at [538, 253] on select "characterize conceptualize symbolize synthesize" at bounding box center [574, 248] width 73 height 14
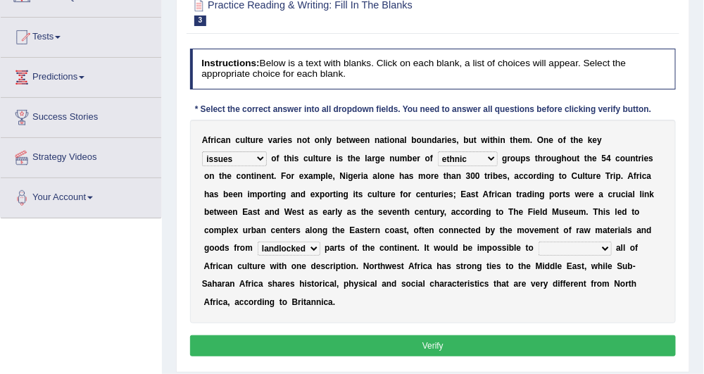
select select "conceptualize"
click at [538, 241] on select "characterize conceptualize symbolize synthesize" at bounding box center [574, 248] width 73 height 14
click at [320, 241] on select "forelocked interlocked unlocked landlocked" at bounding box center [288, 248] width 63 height 14
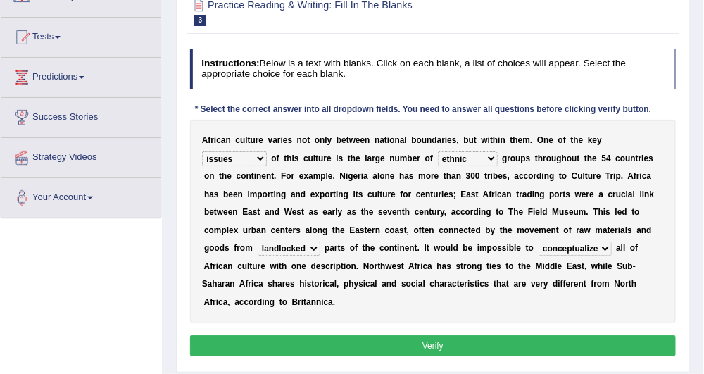
click at [229, 243] on b "s" at bounding box center [226, 248] width 5 height 10
click at [496, 335] on button "Verify" at bounding box center [433, 345] width 486 height 20
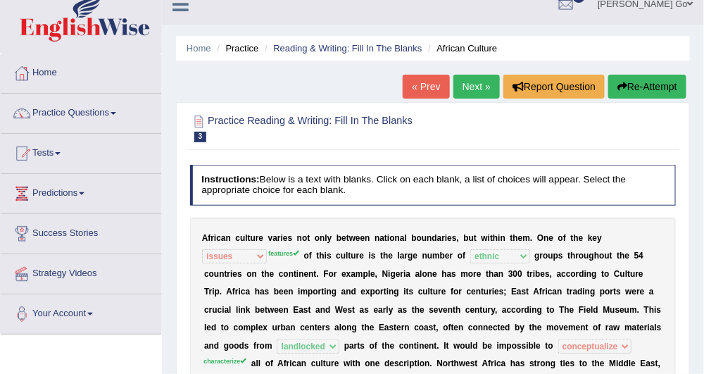
scroll to position [0, 0]
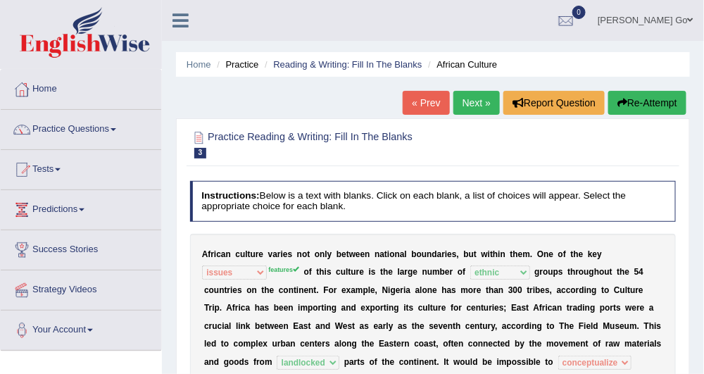
click at [478, 95] on link "Next »" at bounding box center [476, 103] width 46 height 24
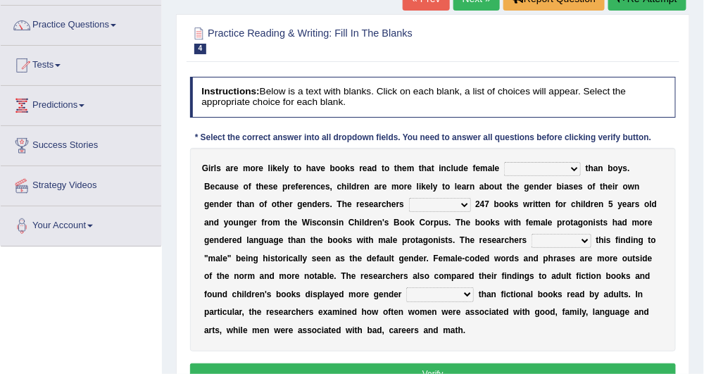
scroll to position [106, 0]
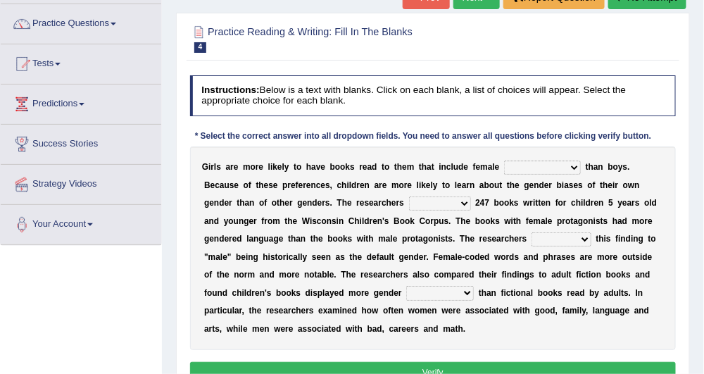
click at [549, 163] on select "protagonists cosmogonists agonists expressionists" at bounding box center [542, 167] width 77 height 14
click at [547, 167] on select "protagonists cosmogonists agonists expressionists" at bounding box center [542, 167] width 77 height 14
drag, startPoint x: 201, startPoint y: 167, endPoint x: 518, endPoint y: 163, distance: 318.0
click at [518, 163] on div "G i r l s a r e m o r e l i k e l y t o h a v e b o o k s r e a d t o t h e m t…" at bounding box center [433, 247] width 486 height 203
click at [518, 163] on select "protagonists cosmogonists agonists expressionists" at bounding box center [542, 167] width 77 height 14
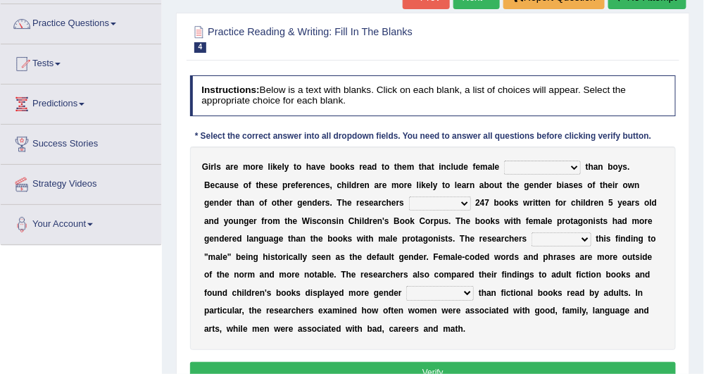
click at [430, 155] on div "G i r l s a r e m o r e l i k e l y t o h a v e b o o k s r e a d t o t h e m t…" at bounding box center [433, 247] width 486 height 203
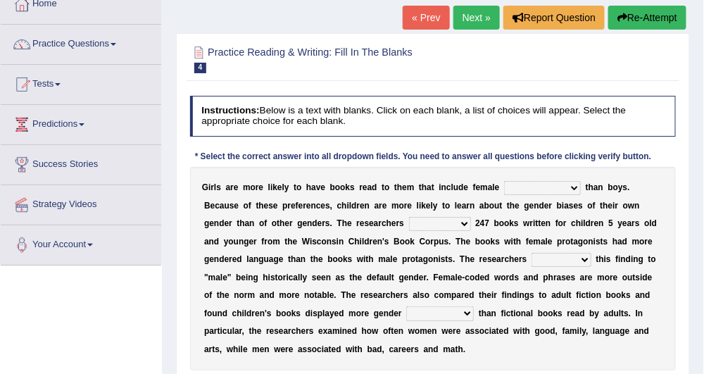
scroll to position [86, 0]
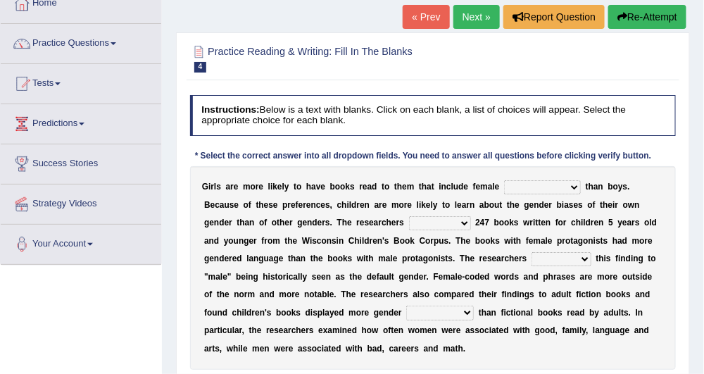
click at [526, 185] on select "protagonists cosmogonists agonists expressionists" at bounding box center [542, 187] width 77 height 14
select select "protagonists"
click at [504, 180] on select "protagonists cosmogonists agonists expressionists" at bounding box center [542, 187] width 77 height 14
click at [504, 190] on select "protagonists cosmogonists agonists expressionists" at bounding box center [542, 187] width 77 height 14
click at [504, 180] on select "protagonists cosmogonists agonists expressionists" at bounding box center [542, 187] width 77 height 14
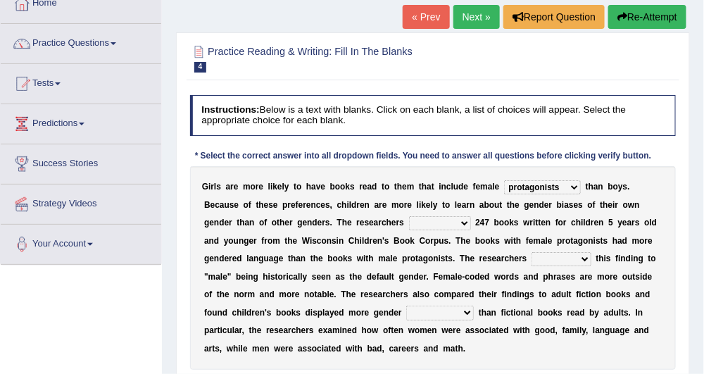
click at [409, 222] on select "hydrolyzed paralyzed catalyzed analyzed" at bounding box center [440, 223] width 62 height 14
select select "analyzed"
click at [409, 216] on select "hydrolyzed paralyzed catalyzed analyzed" at bounding box center [440, 223] width 62 height 14
click at [531, 259] on select "contribute tribute distribute attribute" at bounding box center [561, 259] width 60 height 14
select select "attribute"
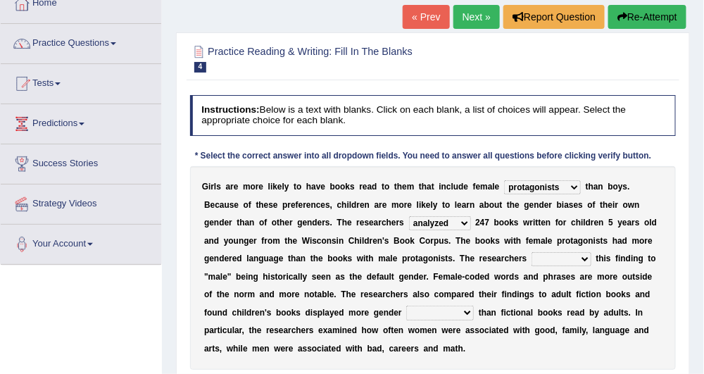
click at [531, 252] on select "contribute tribute distribute attribute" at bounding box center [561, 259] width 60 height 14
click at [406, 313] on select "stereotypes teletypes prototypes electrotypes" at bounding box center [440, 312] width 68 height 14
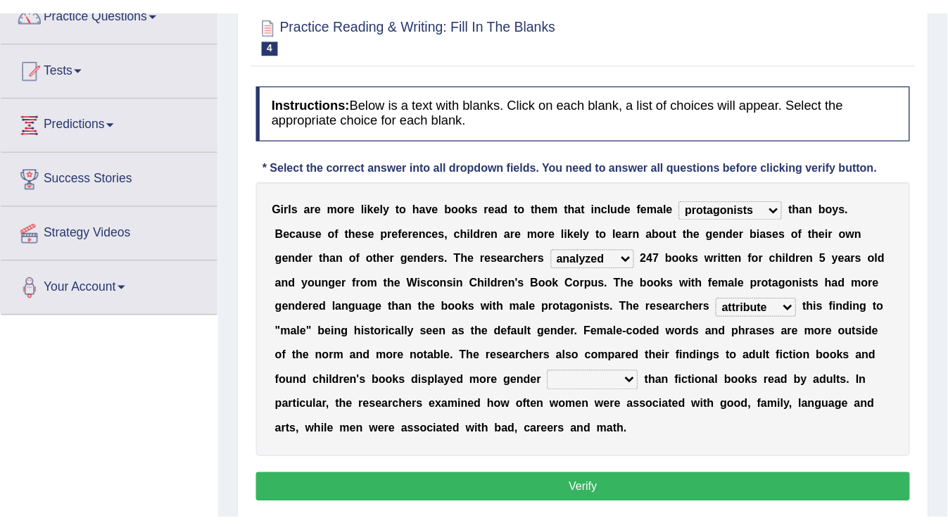
scroll to position [127, 0]
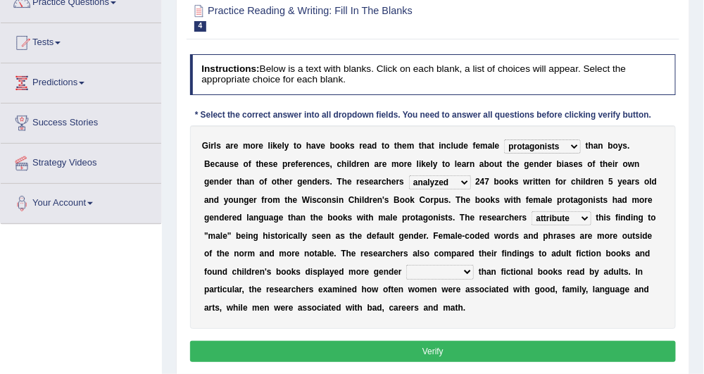
click at [406, 269] on select "stereotypes teletypes prototypes electrotypes" at bounding box center [440, 272] width 68 height 14
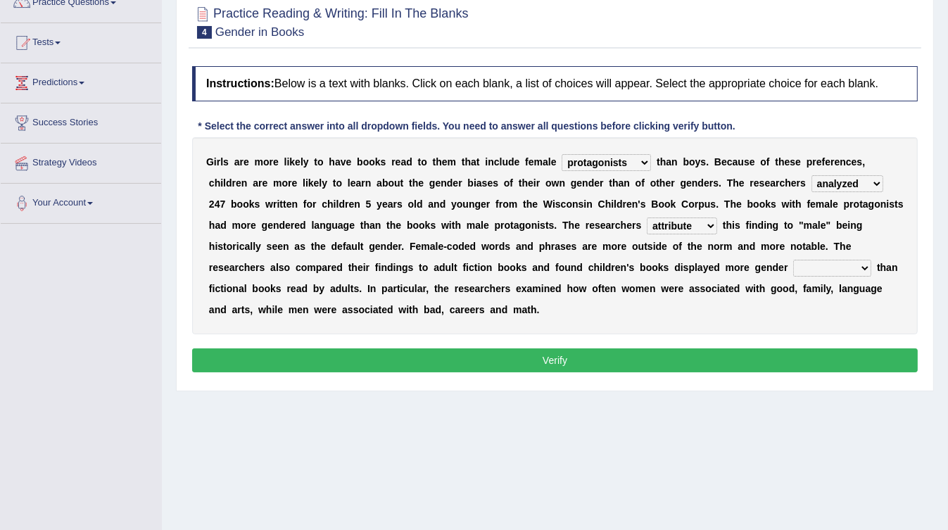
click at [119, 354] on div "Toggle navigation Home Practice Questions Speaking Practice Read Aloud Repeat S…" at bounding box center [474, 239] width 948 height 732
click at [703, 269] on select "stereotypes teletypes prototypes electrotypes" at bounding box center [832, 268] width 78 height 17
select select "stereotypes"
click at [703, 260] on select "stereotypes teletypes prototypes electrotypes" at bounding box center [832, 268] width 78 height 17
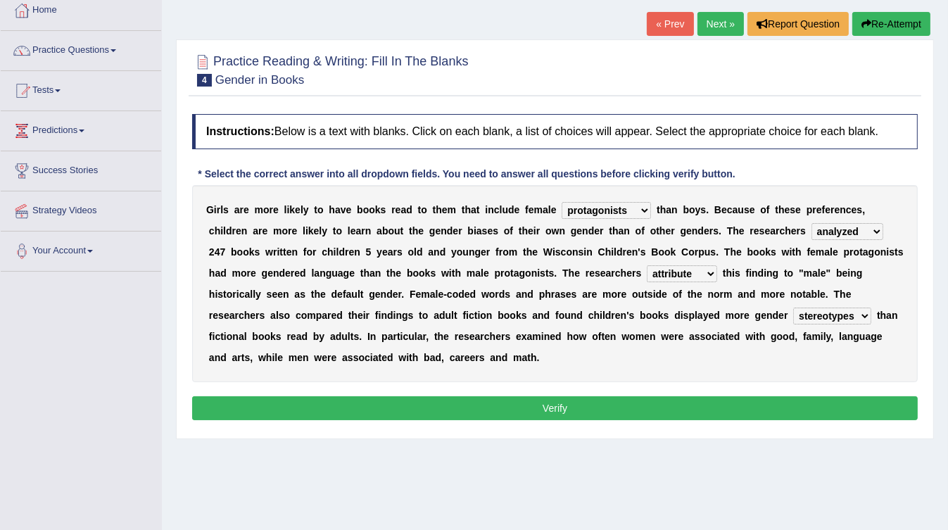
scroll to position [76, 0]
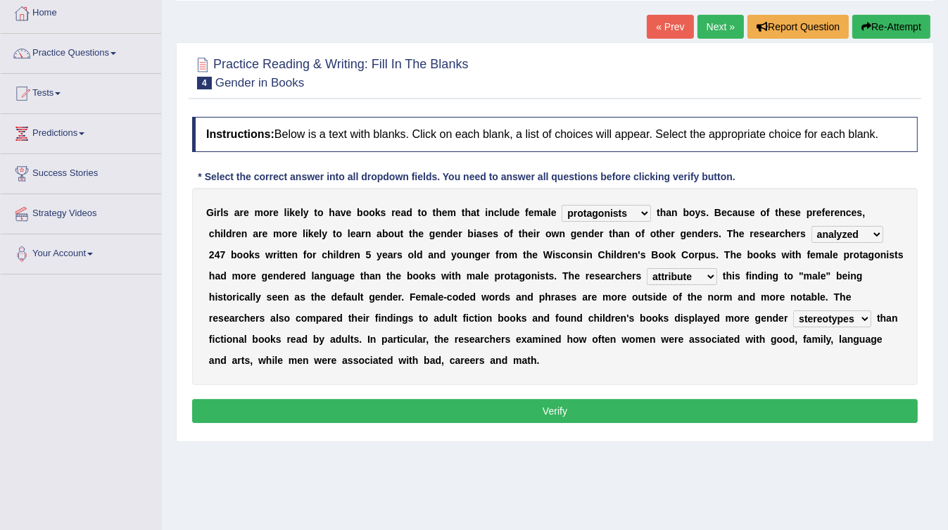
drag, startPoint x: 587, startPoint y: 207, endPoint x: 526, endPoint y: 314, distance: 122.9
click at [526, 314] on div "G i r l s a r e m o r e l i k e l y t o h a v e b o o k s r e a d t o t h e m t…" at bounding box center [554, 286] width 725 height 197
click at [600, 373] on button "Verify" at bounding box center [554, 411] width 725 height 24
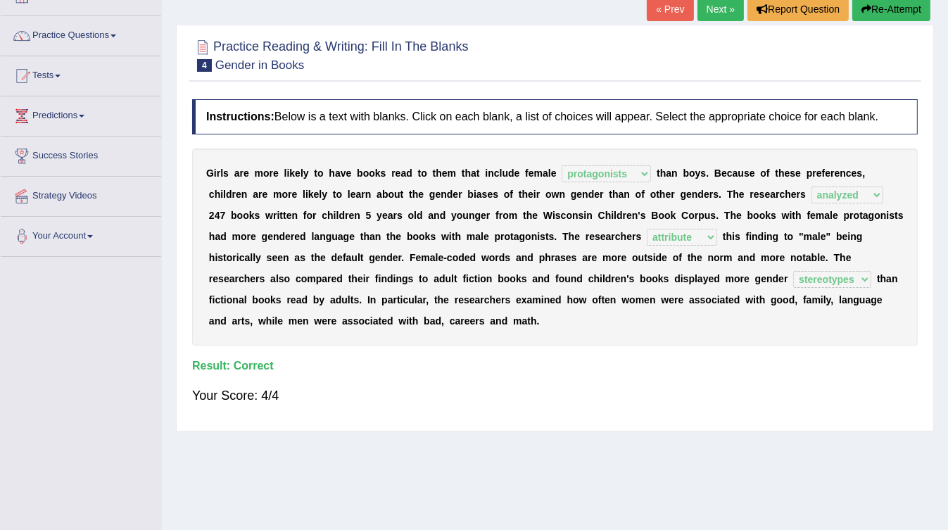
scroll to position [0, 0]
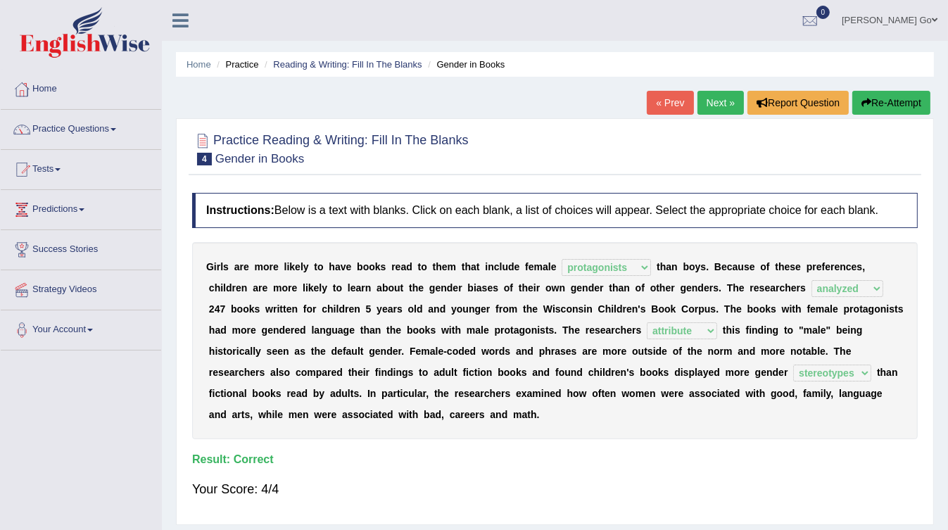
click at [703, 108] on link "Next »" at bounding box center [720, 103] width 46 height 24
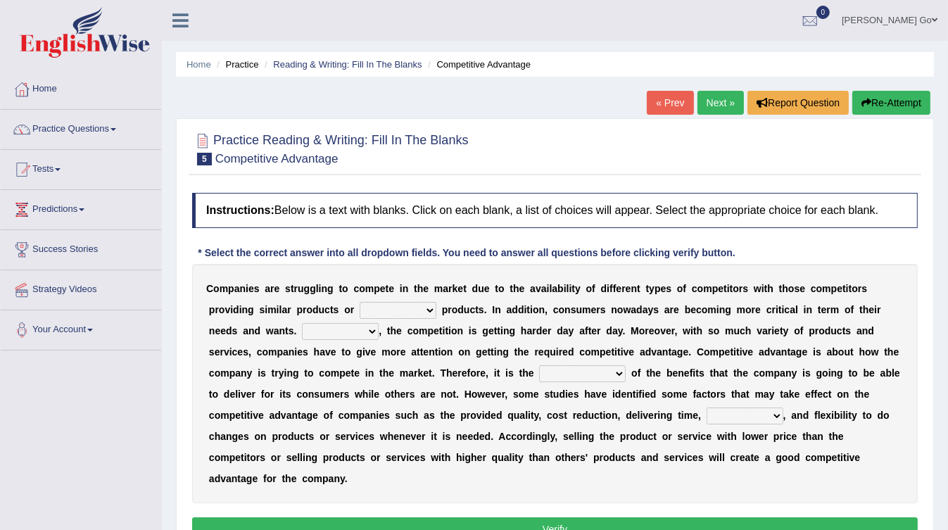
click at [364, 310] on select "constitution restitution substitution institution" at bounding box center [397, 310] width 77 height 17
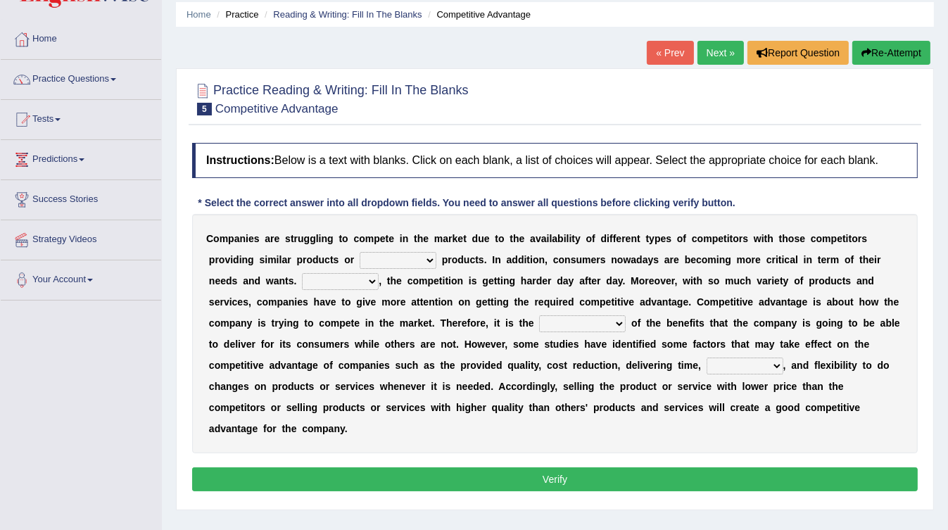
scroll to position [51, 0]
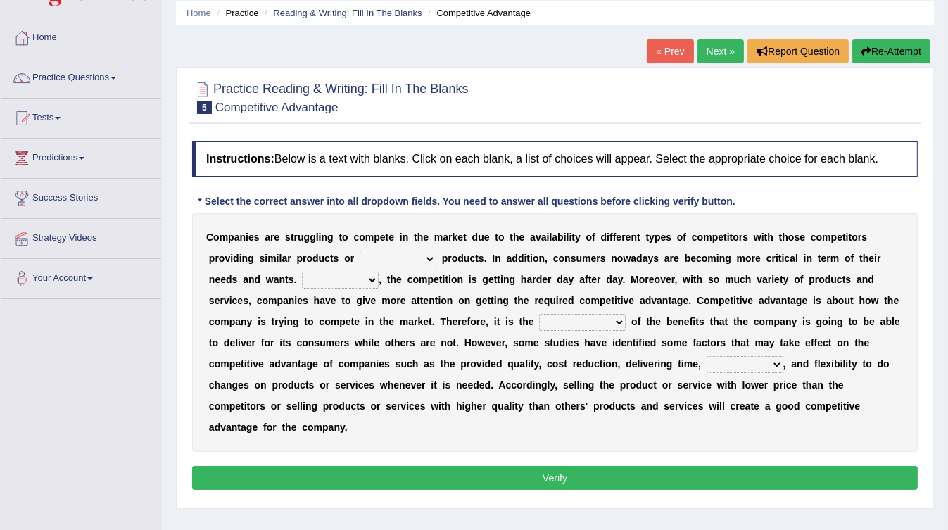
click at [359, 259] on select "constitution restitution substitution institution" at bounding box center [397, 258] width 77 height 17
select select "substitution"
click at [359, 250] on select "constitution restitution substitution institution" at bounding box center [397, 258] width 77 height 17
click at [302, 281] on select "However Instead Additionally Therefore" at bounding box center [340, 280] width 77 height 17
select select "Additionally"
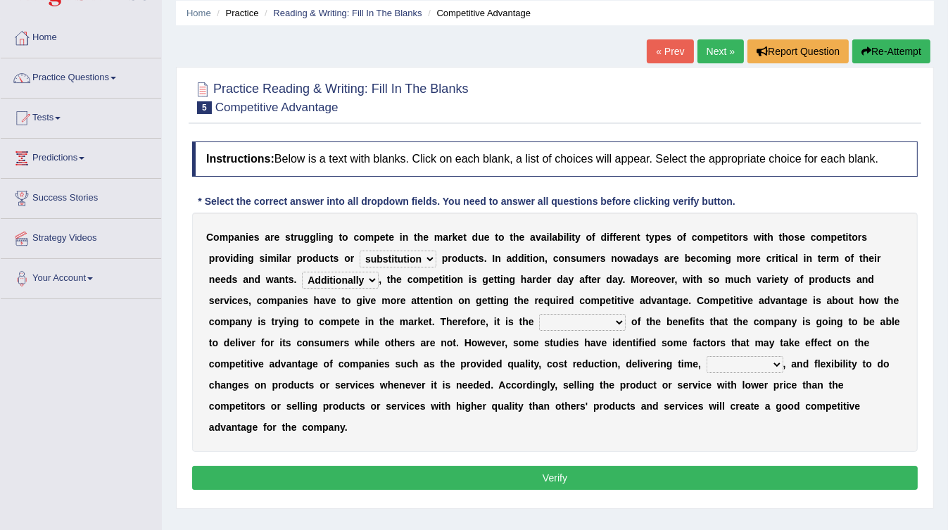
click at [302, 272] on select "However Instead Additionally Therefore" at bounding box center [340, 280] width 77 height 17
click at [539, 319] on select "dissemination ordination determination incarnation" at bounding box center [582, 322] width 87 height 17
select select "dissemination"
click at [539, 314] on select "dissemination ordination determination incarnation" at bounding box center [582, 322] width 87 height 17
click at [706, 358] on select "captivation aggregation deprivation innovation" at bounding box center [744, 364] width 77 height 17
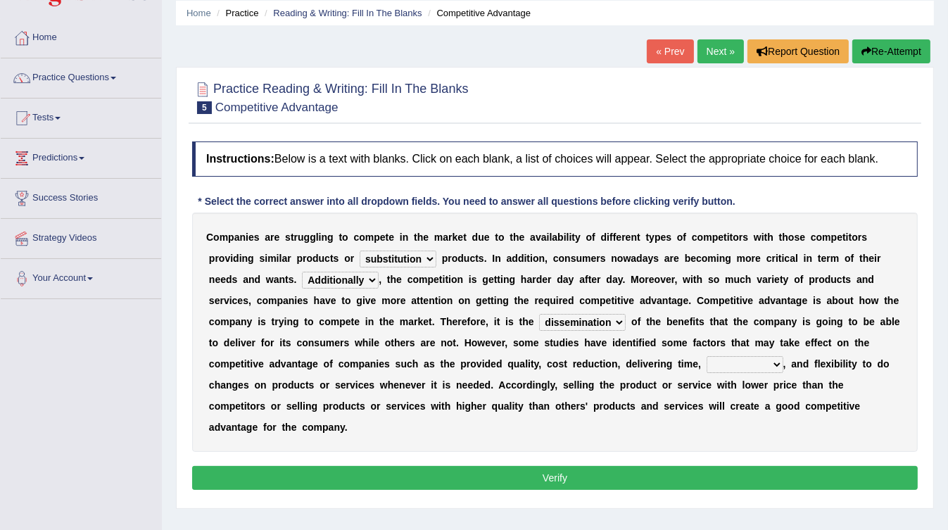
select select "innovation"
click at [706, 356] on select "captivation aggregation deprivation innovation" at bounding box center [744, 364] width 77 height 17
click at [706, 364] on select "captivation aggregation deprivation innovation" at bounding box center [744, 364] width 77 height 17
click at [302, 280] on select "However Instead Additionally Therefore" at bounding box center [340, 280] width 77 height 17
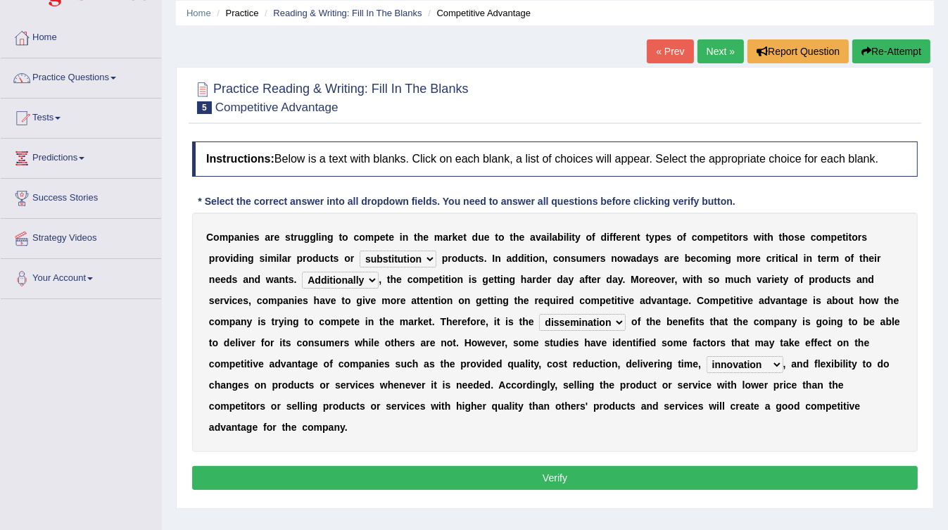
click at [488, 268] on div "C o m p a n i e s a r e s t r u g g l i n g t o c o m p e t e i n t h e m a r k…" at bounding box center [554, 331] width 725 height 239
click at [302, 276] on select "However Instead Additionally Therefore" at bounding box center [340, 280] width 77 height 17
click at [556, 274] on b "d" at bounding box center [559, 279] width 6 height 11
click at [302, 284] on select "However Instead Additionally Therefore" at bounding box center [340, 280] width 77 height 17
select select "Therefore"
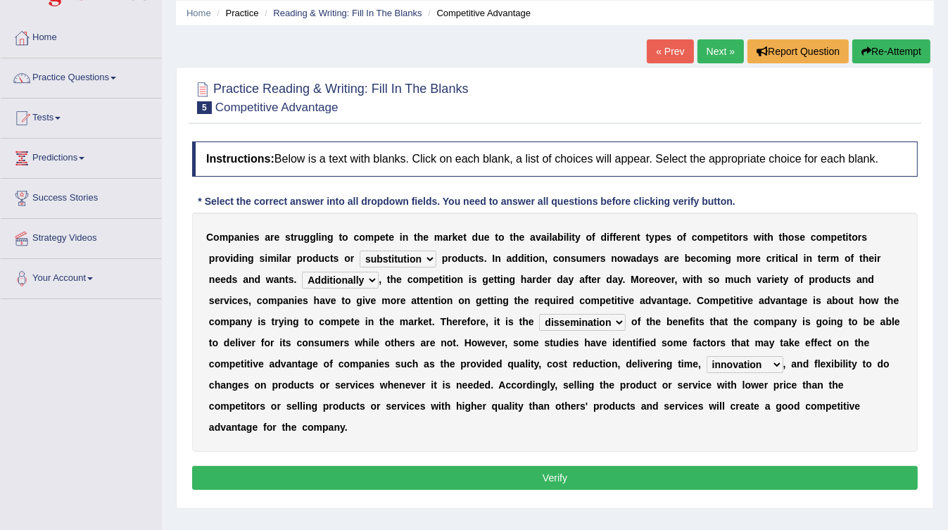
click at [302, 272] on select "However Instead Additionally Therefore" at bounding box center [340, 280] width 77 height 17
click at [539, 319] on select "dissemination ordination determination incarnation" at bounding box center [582, 322] width 87 height 17
select select "determination"
click at [539, 314] on select "dissemination ordination determination incarnation" at bounding box center [582, 322] width 87 height 17
click at [539, 319] on select "dissemination ordination determination incarnation" at bounding box center [582, 322] width 87 height 17
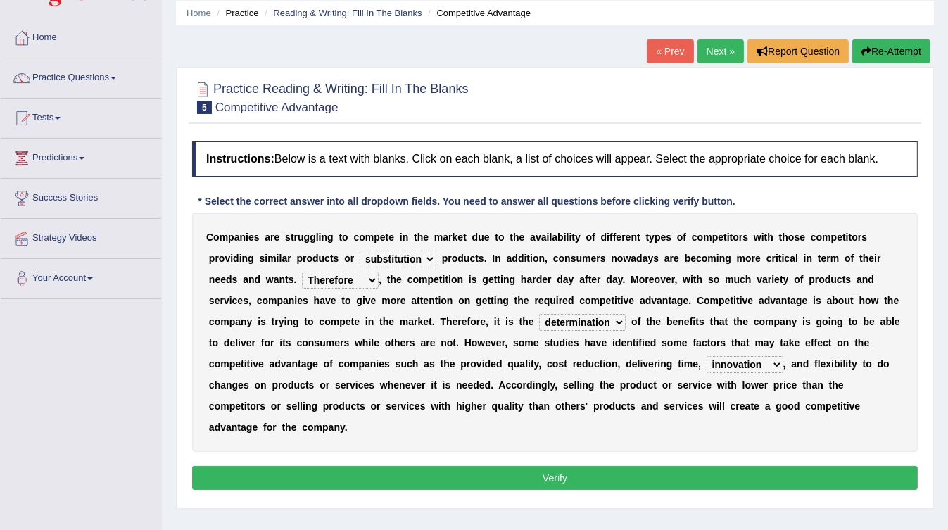
click at [621, 365] on b at bounding box center [624, 363] width 6 height 11
click at [706, 362] on select "captivation aggregation deprivation innovation" at bounding box center [744, 364] width 77 height 17
click at [573, 404] on div "C o m p a n i e s a r e s t r u g g l i n g t o c o m p e t e i n t h e m a r k…" at bounding box center [554, 331] width 725 height 239
click at [625, 466] on button "Verify" at bounding box center [554, 478] width 725 height 24
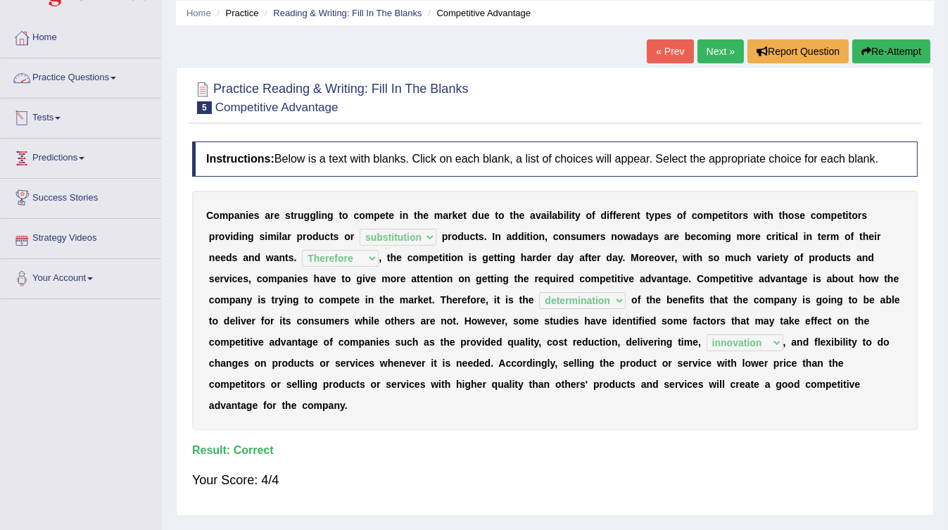
click at [101, 84] on link "Practice Questions" at bounding box center [81, 75] width 160 height 35
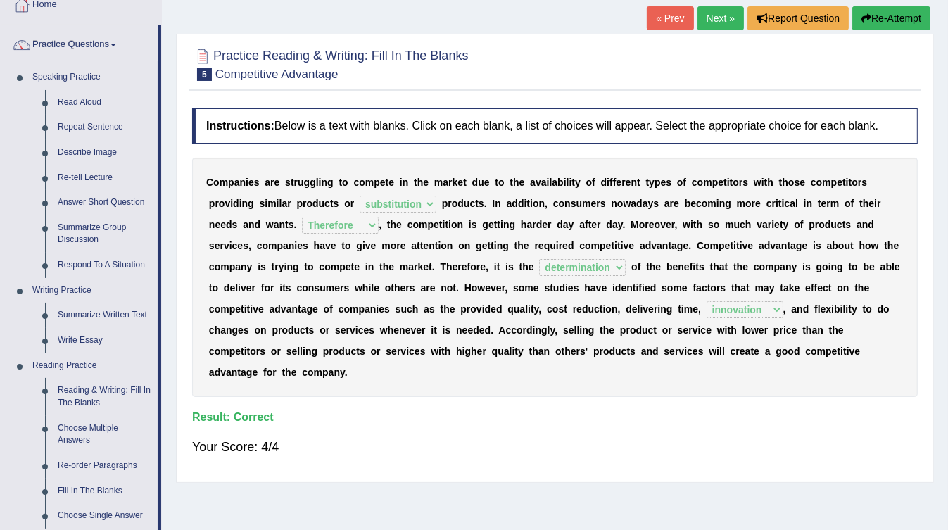
scroll to position [84, 0]
click at [719, 25] on link "Next »" at bounding box center [720, 19] width 46 height 24
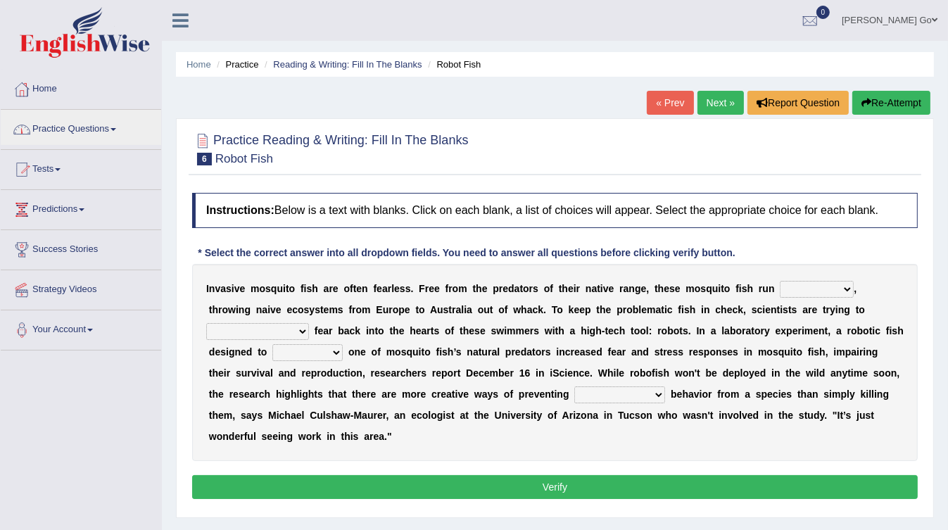
click at [100, 143] on link "Practice Questions" at bounding box center [81, 127] width 160 height 35
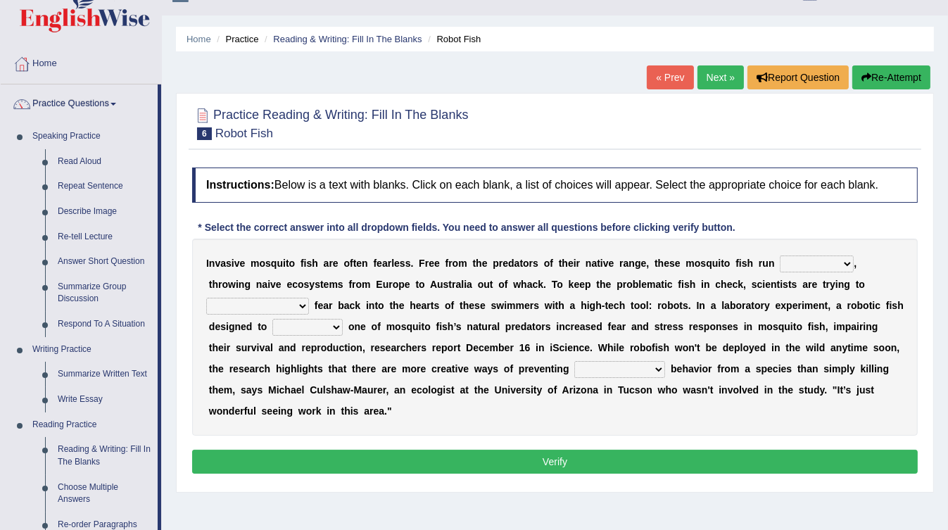
scroll to position [25, 0]
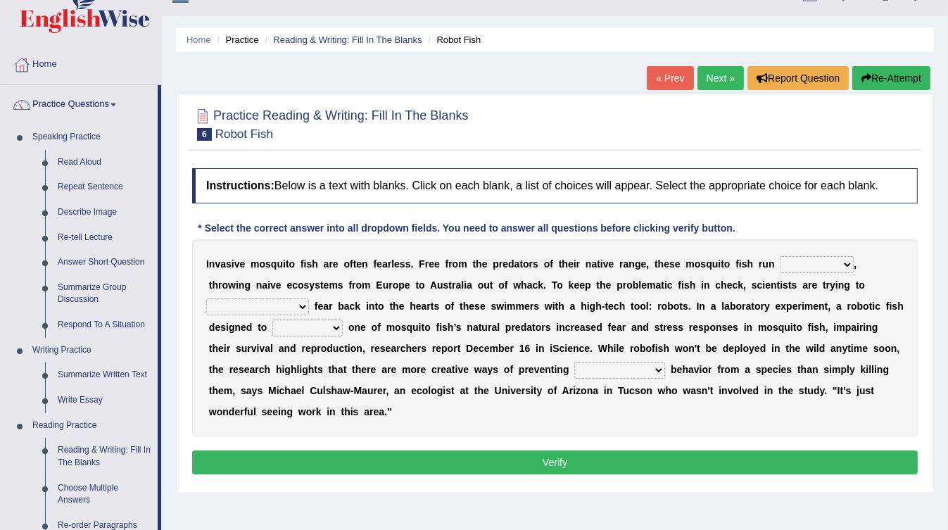
click at [771, 253] on div "I n v a s i v e m o s q u i t o f i s h a r e o f t e n f e a r l e s s . F r e…" at bounding box center [554, 337] width 725 height 197
click at [785, 259] on select "occupant flippant rampant concordant" at bounding box center [816, 264] width 74 height 17
select select "rampant"
click at [779, 256] on select "occupant flippant rampant concordant" at bounding box center [816, 264] width 74 height 17
click at [309, 298] on select "accept spike strike drake" at bounding box center [257, 306] width 103 height 17
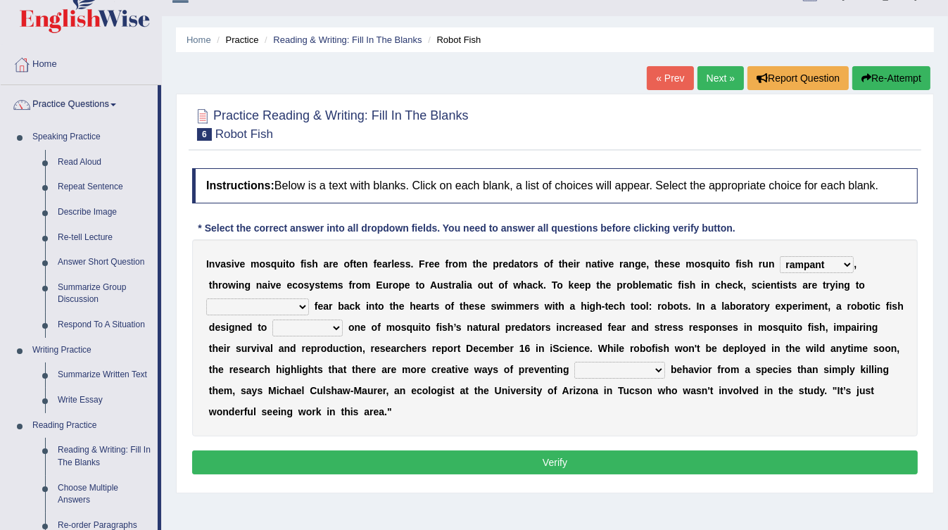
click at [375, 300] on b "n" at bounding box center [372, 305] width 6 height 11
click at [309, 298] on select "accept spike strike drake" at bounding box center [257, 306] width 103 height 17
select select "strike"
click at [309, 298] on select "accept spike strike drake" at bounding box center [257, 306] width 103 height 17
click at [343, 319] on select "bequest mimic battle conquest" at bounding box center [307, 327] width 70 height 17
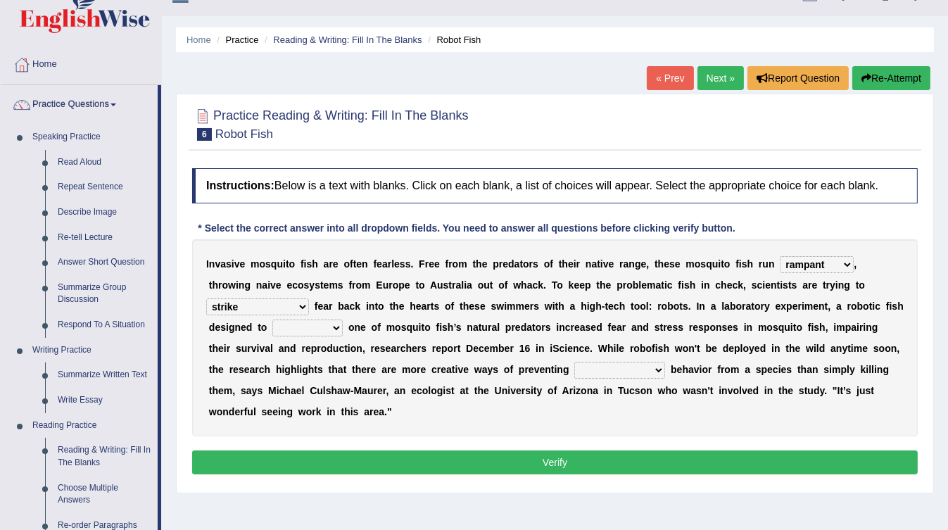
select select "battle"
click at [343, 319] on select "bequest mimic battle conquest" at bounding box center [307, 327] width 70 height 17
click at [574, 364] on select "unprivileged unprecedented uncharted unwanted" at bounding box center [619, 370] width 91 height 17
select select "unwanted"
click at [574, 362] on select "unprivileged unprecedented uncharted unwanted" at bounding box center [619, 370] width 91 height 17
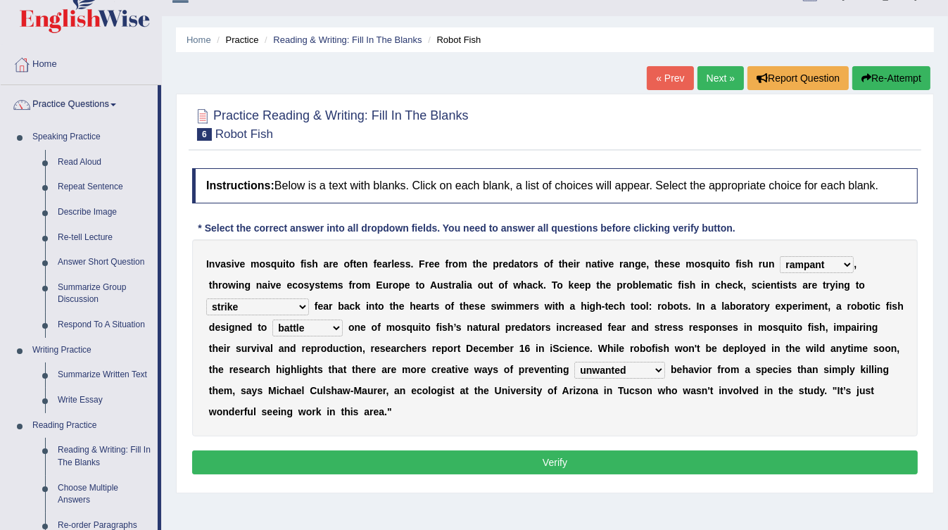
click at [309, 298] on select "accept spike strike drake" at bounding box center [257, 306] width 103 height 17
click at [794, 256] on select "occupant flippant rampant concordant" at bounding box center [816, 264] width 74 height 17
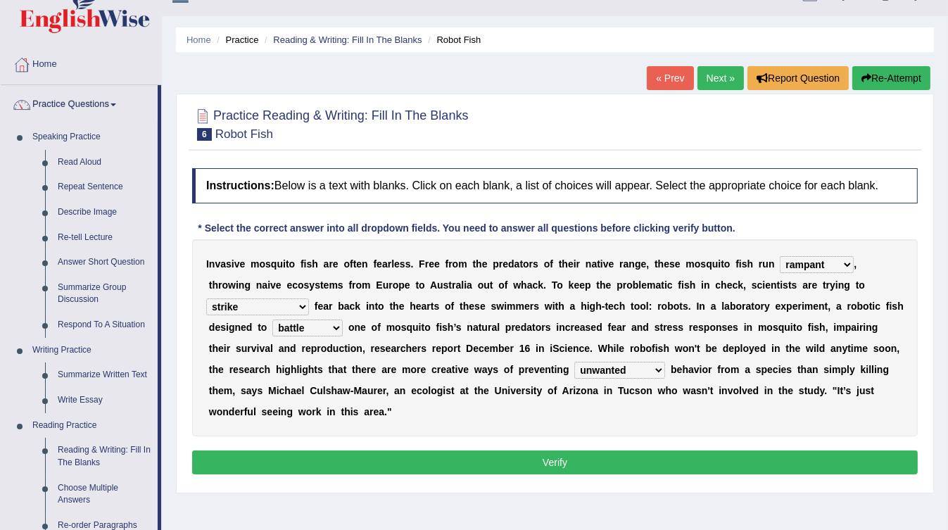
click at [672, 332] on div "I n v a s i v e m o s q u i t o f i s h a r e o f t e n f e a r l e s s . F r e…" at bounding box center [554, 337] width 725 height 197
click at [781, 263] on select "occupant flippant rampant concordant" at bounding box center [816, 264] width 74 height 17
click at [779, 260] on select "occupant flippant rampant concordant" at bounding box center [816, 264] width 74 height 17
click at [800, 262] on select "occupant flippant rampant concordant" at bounding box center [816, 264] width 74 height 17
click at [779, 256] on select "occupant flippant rampant concordant" at bounding box center [816, 264] width 74 height 17
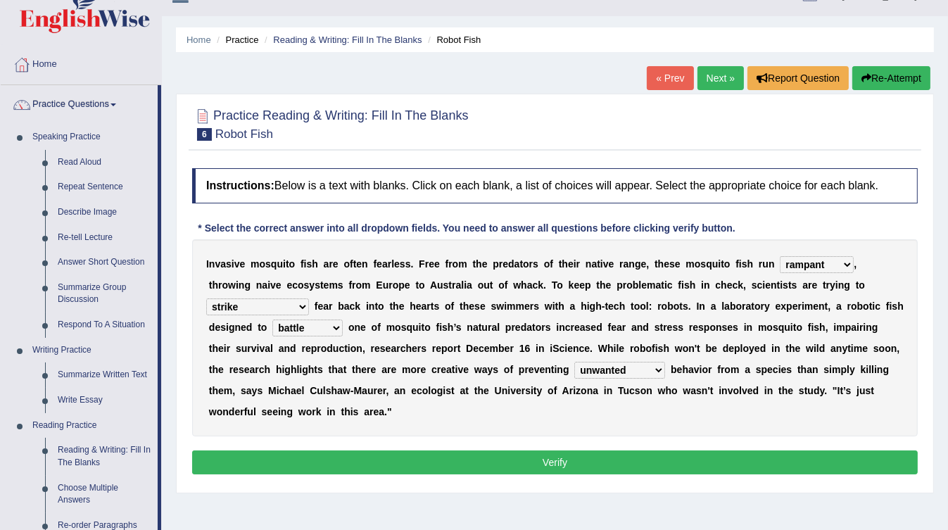
click at [309, 298] on select "accept spike strike drake" at bounding box center [257, 306] width 103 height 17
click at [338, 300] on b at bounding box center [336, 305] width 6 height 11
click at [343, 319] on select "bequest mimic battle conquest" at bounding box center [307, 327] width 70 height 17
select select "mimic"
click at [343, 319] on select "bequest mimic battle conquest" at bounding box center [307, 327] width 70 height 17
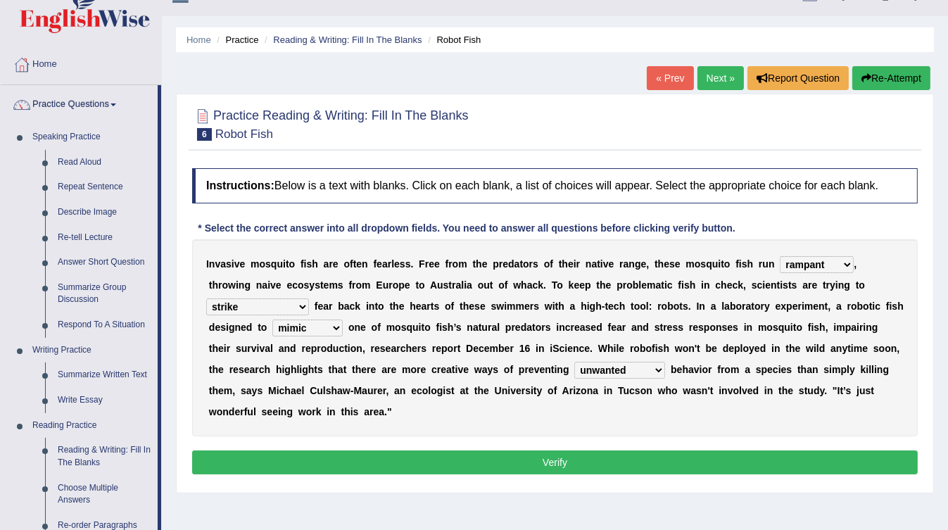
click at [574, 369] on select "unprivileged unprecedented uncharted unwanted" at bounding box center [619, 370] width 91 height 17
click at [526, 450] on button "Verify" at bounding box center [554, 462] width 725 height 24
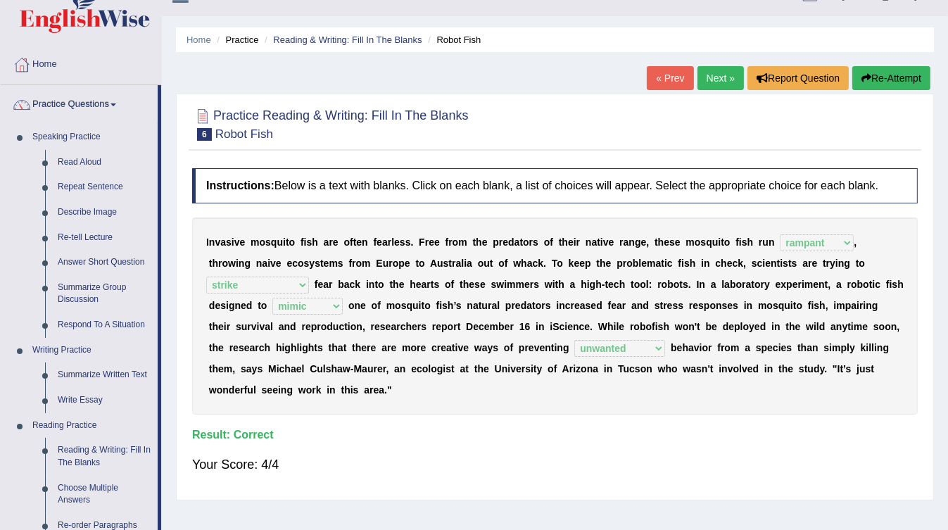
click at [716, 84] on link "Next »" at bounding box center [720, 78] width 46 height 24
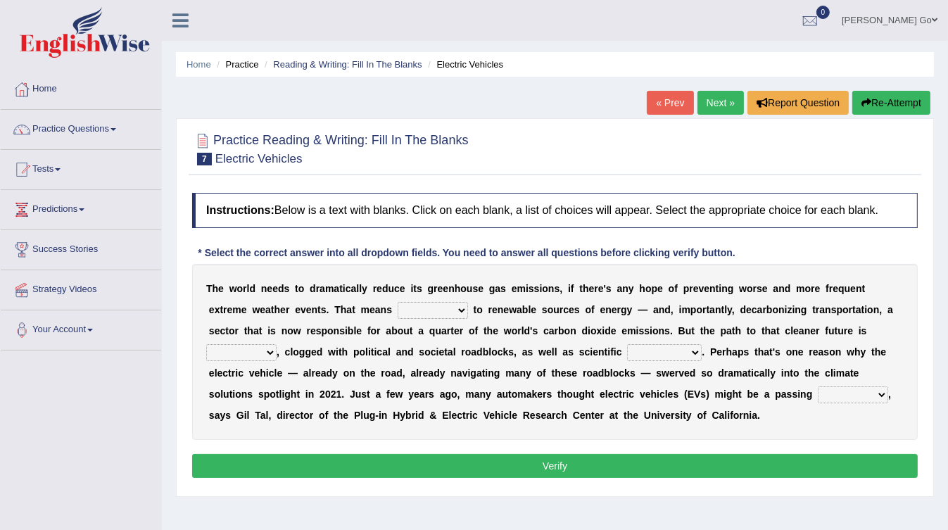
click at [397, 307] on select "grafting drafting crafting shifting" at bounding box center [432, 310] width 70 height 17
select select "shifting"
click at [397, 302] on select "grafting drafting crafting shifting" at bounding box center [432, 310] width 70 height 17
click at [276, 344] on select "daunting daunted daunt dauntless" at bounding box center [241, 352] width 70 height 17
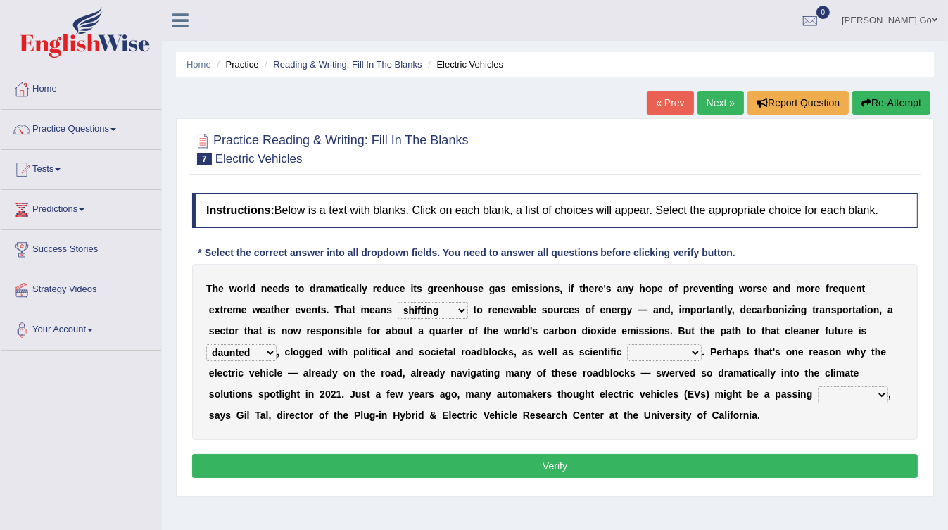
click at [276, 344] on select "daunting daunted daunt dauntless" at bounding box center [241, 352] width 70 height 17
select select "daunted"
click at [276, 344] on select "daunting daunted daunt dauntless" at bounding box center [241, 352] width 70 height 17
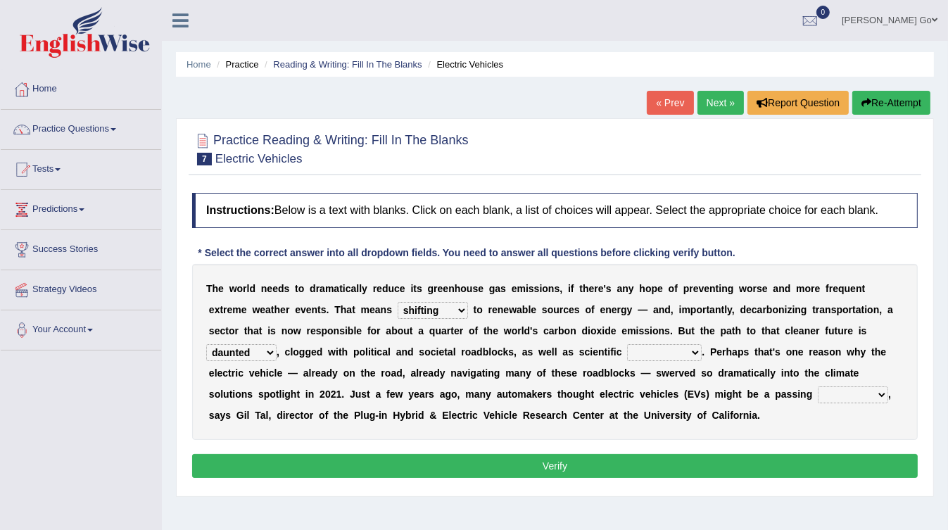
click at [627, 351] on select "spectacles obstacles tentacles receptacles" at bounding box center [664, 352] width 75 height 17
select select "obstacles"
click at [627, 344] on select "spectacles obstacles tentacles receptacles" at bounding box center [664, 352] width 75 height 17
click at [552, 383] on div "T h e w o r l d n e e d s t o d r a m a t i c a l l y r e d u c e i t s g r e e…" at bounding box center [554, 352] width 725 height 176
click at [817, 400] on select "fad gad tad lad" at bounding box center [852, 394] width 70 height 17
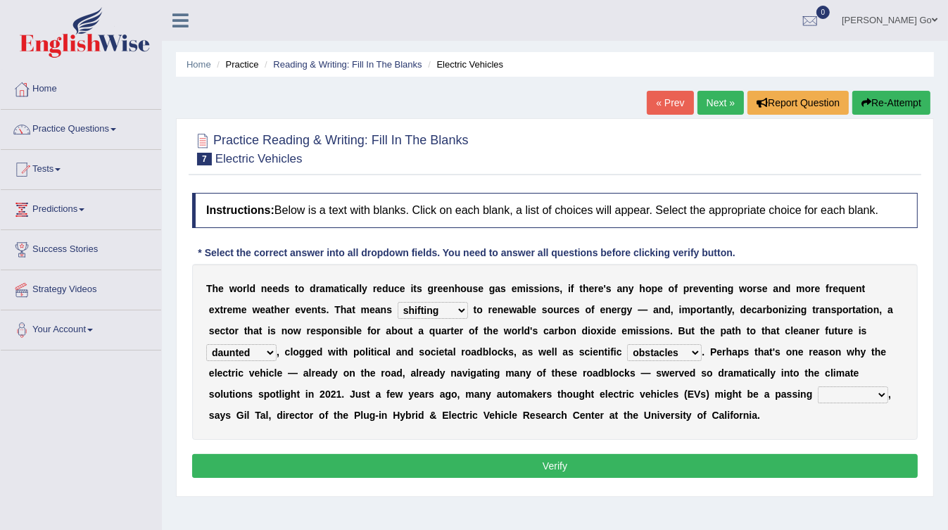
click at [817, 386] on select "fad gad tad lad" at bounding box center [852, 394] width 70 height 17
click at [817, 395] on select "fad gad tad lad" at bounding box center [852, 394] width 70 height 17
select select "gad"
click at [817, 386] on select "fad gad tad lad" at bounding box center [852, 394] width 70 height 17
click at [817, 393] on select "fad gad tad lad" at bounding box center [852, 394] width 70 height 17
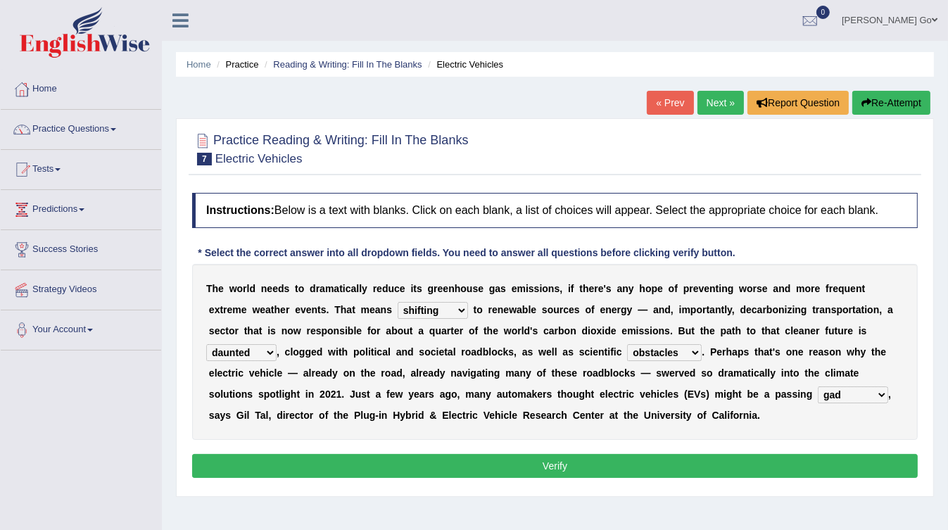
click at [627, 351] on select "spectacles obstacles tentacles receptacles" at bounding box center [664, 352] width 75 height 17
click at [598, 355] on b "n" at bounding box center [601, 351] width 6 height 11
click at [627, 346] on select "spectacles obstacles tentacles receptacles" at bounding box center [664, 352] width 75 height 17
select select "spectacles"
click at [627, 344] on select "spectacles obstacles tentacles receptacles" at bounding box center [664, 352] width 75 height 17
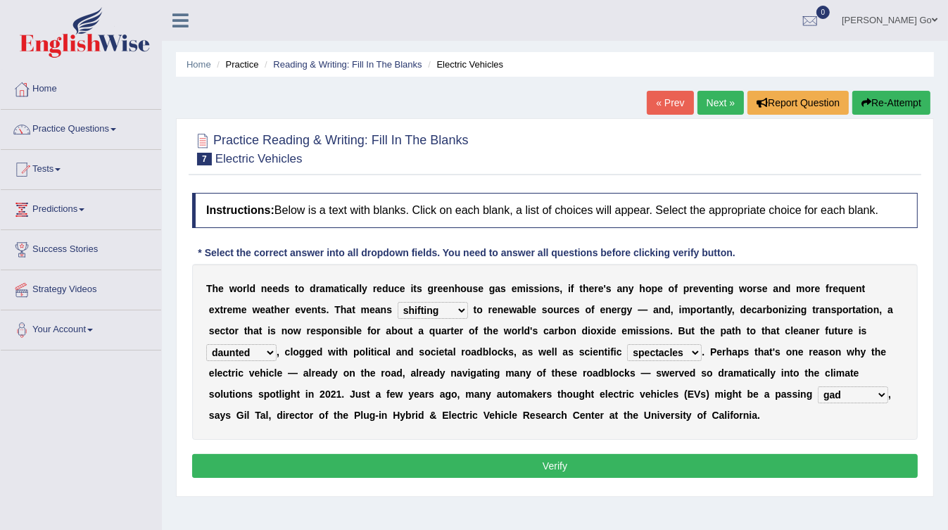
click at [817, 390] on select "fad gad tad lad" at bounding box center [852, 394] width 70 height 17
click at [817, 391] on select "fad gad tad lad" at bounding box center [852, 394] width 70 height 17
select select "tad"
click at [817, 386] on select "fad gad tad lad" at bounding box center [852, 394] width 70 height 17
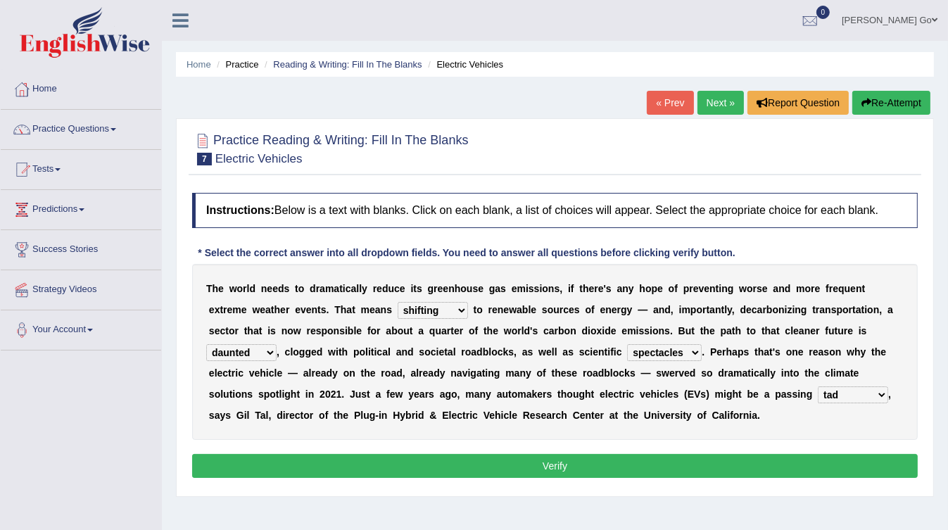
click at [449, 466] on button "Verify" at bounding box center [554, 466] width 725 height 24
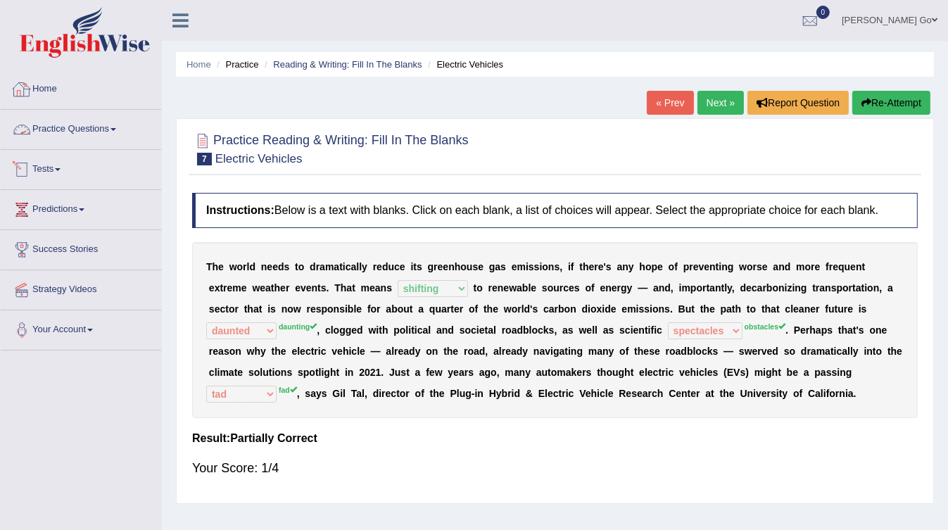
click at [116, 129] on span at bounding box center [113, 129] width 6 height 3
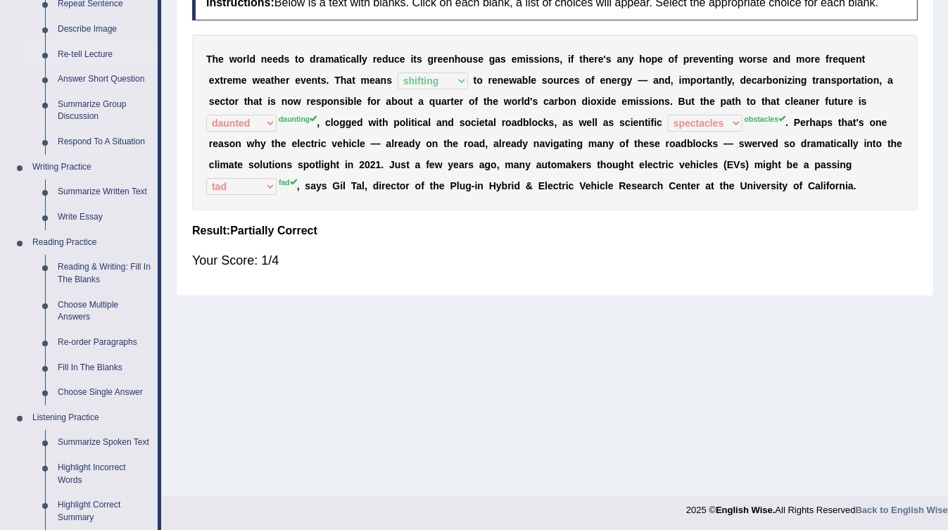
scroll to position [210, 0]
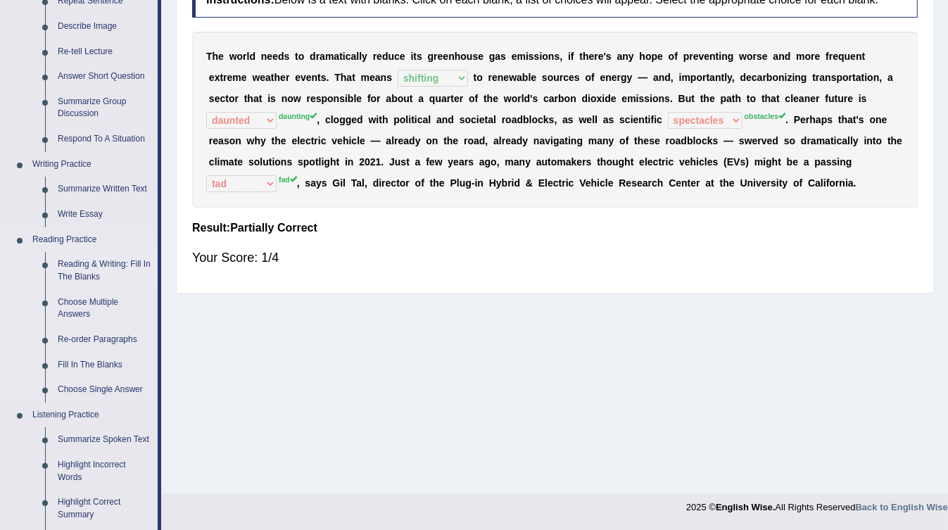
click at [99, 267] on link "Reading & Writing: Fill In The Blanks" at bounding box center [104, 270] width 106 height 37
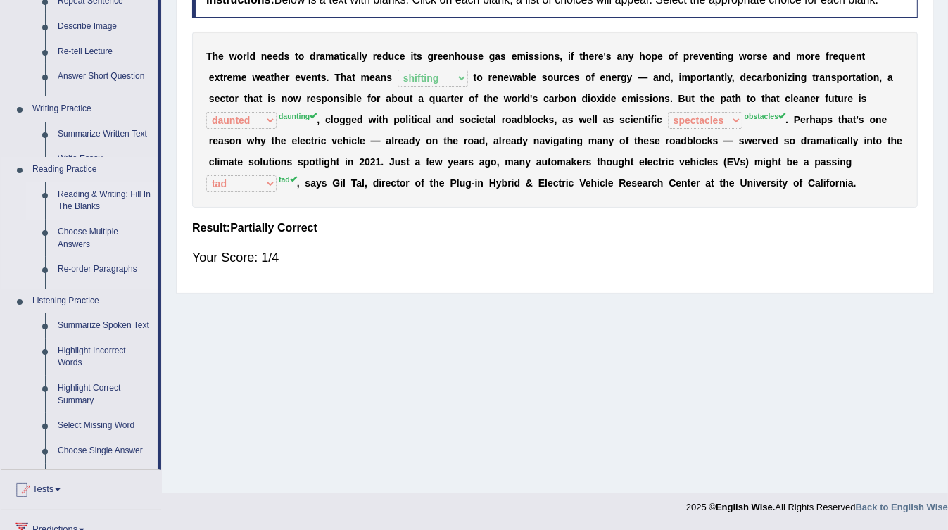
scroll to position [209, 0]
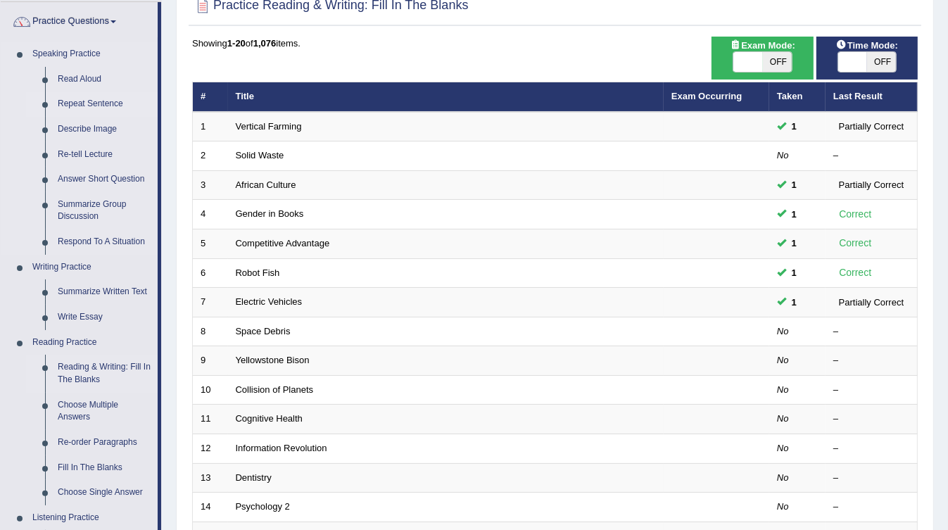
scroll to position [106, 0]
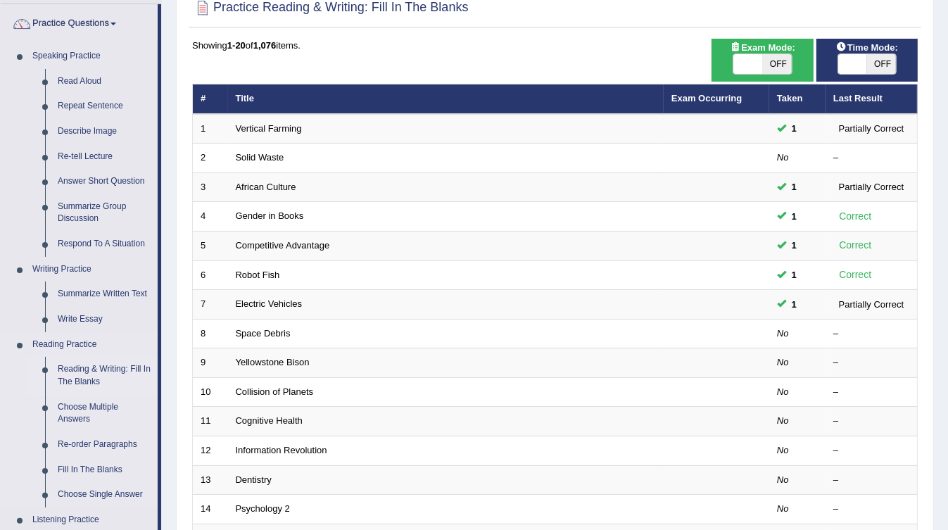
click at [104, 369] on link "Reading & Writing: Fill In The Blanks" at bounding box center [104, 375] width 106 height 37
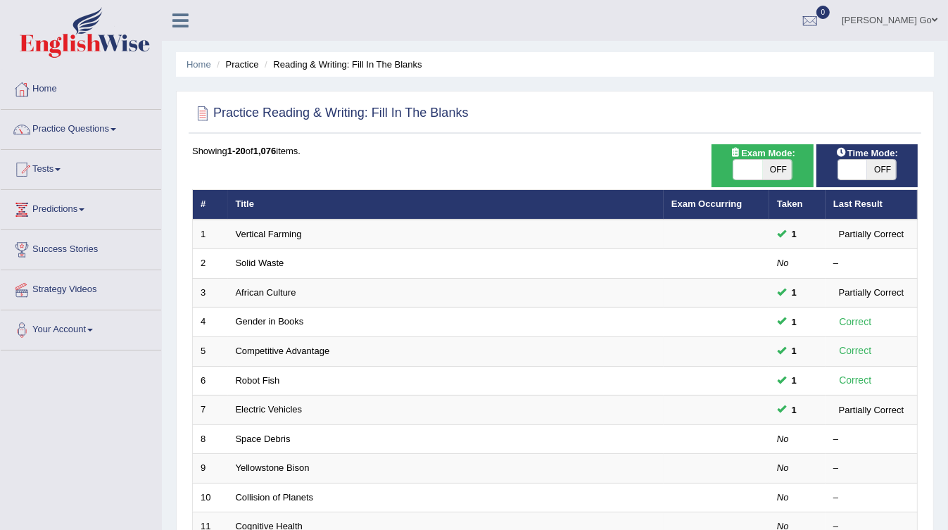
click at [934, 30] on link "[PERSON_NAME] Go" at bounding box center [889, 18] width 117 height 37
